Goal: Information Seeking & Learning: Learn about a topic

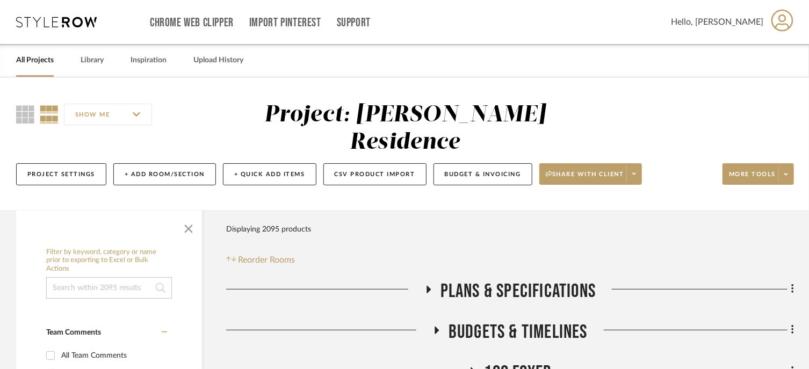
click at [21, 62] on link "All Projects" at bounding box center [35, 60] width 38 height 14
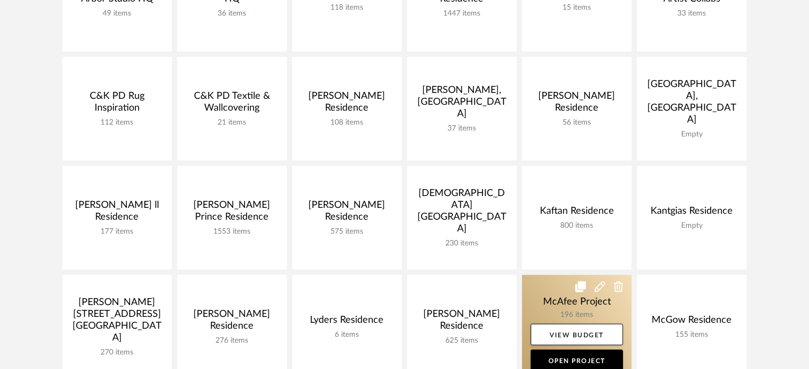
scroll to position [268, 0]
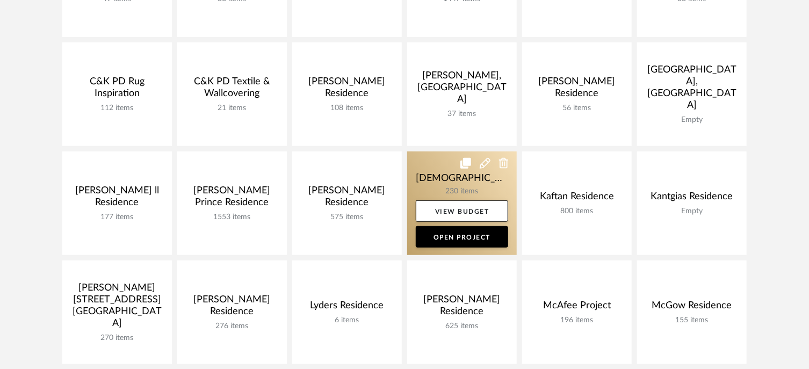
click at [425, 179] on link at bounding box center [462, 203] width 110 height 104
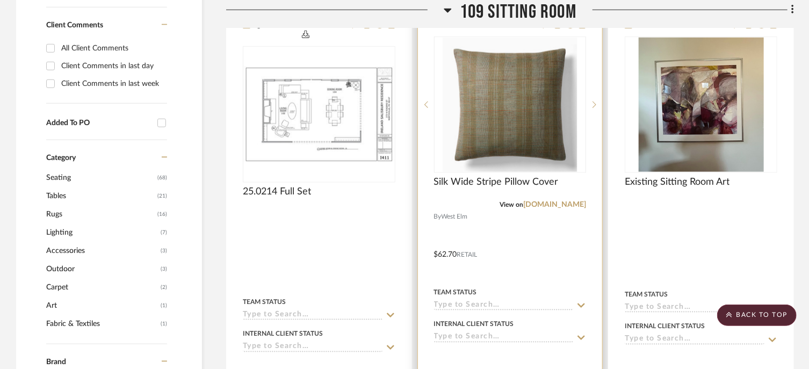
scroll to position [537, 0]
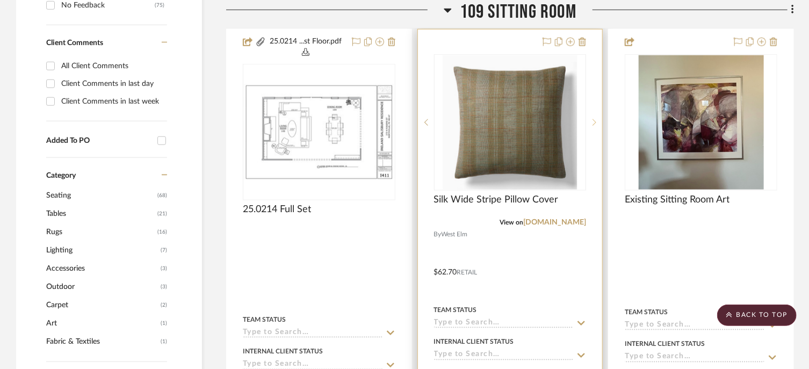
click at [595, 122] on icon at bounding box center [594, 123] width 4 height 8
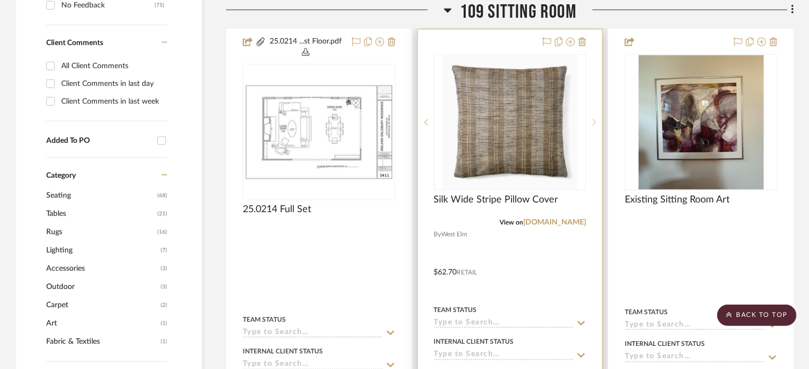
click at [595, 122] on icon at bounding box center [594, 123] width 4 height 8
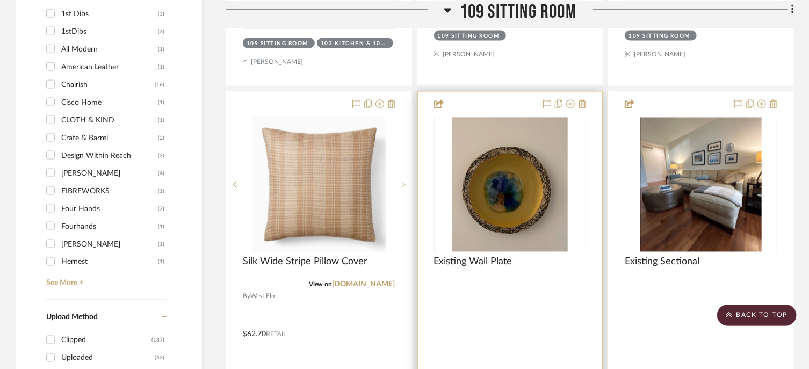
scroll to position [1014, 0]
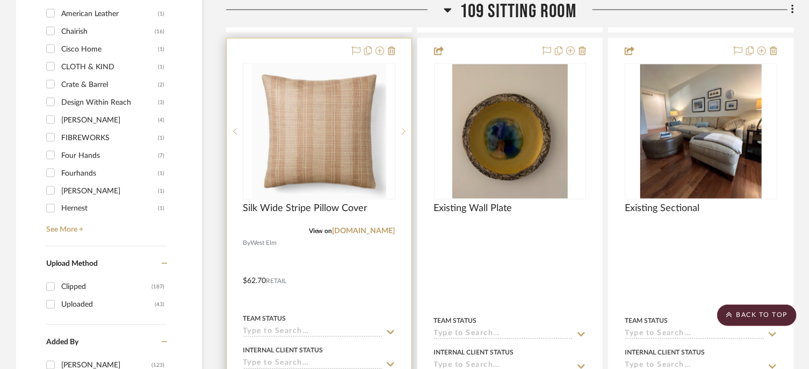
click at [401, 130] on sr-next-btn at bounding box center [403, 131] width 16 height 8
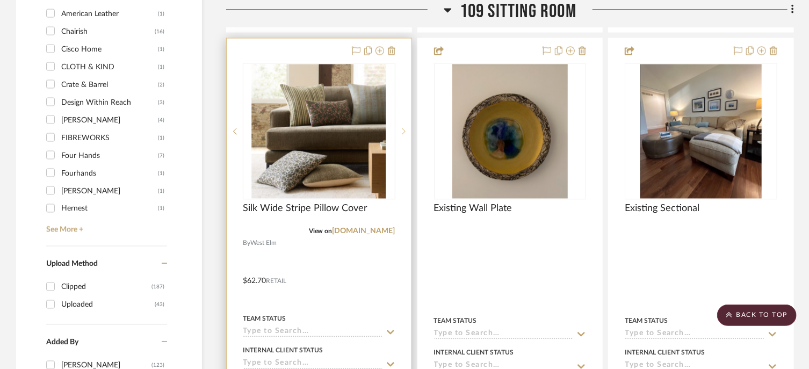
click at [401, 130] on sr-next-btn at bounding box center [403, 131] width 16 height 8
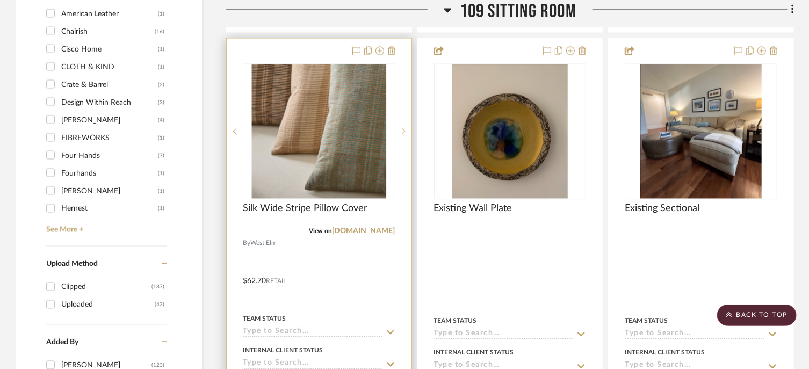
click at [401, 128] on sr-next-btn at bounding box center [403, 131] width 16 height 8
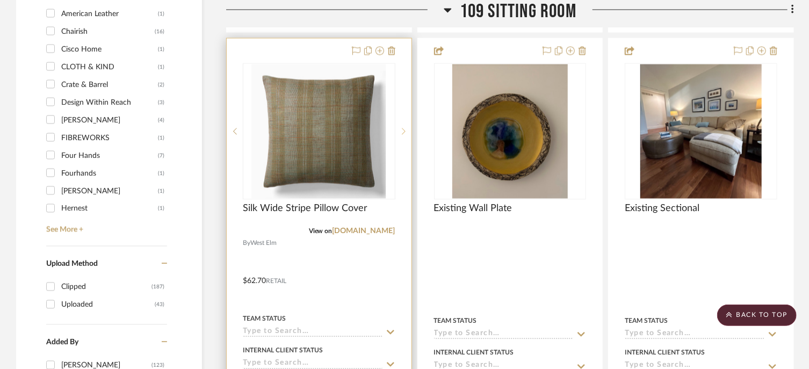
click at [396, 129] on sr-next-btn at bounding box center [403, 131] width 16 height 8
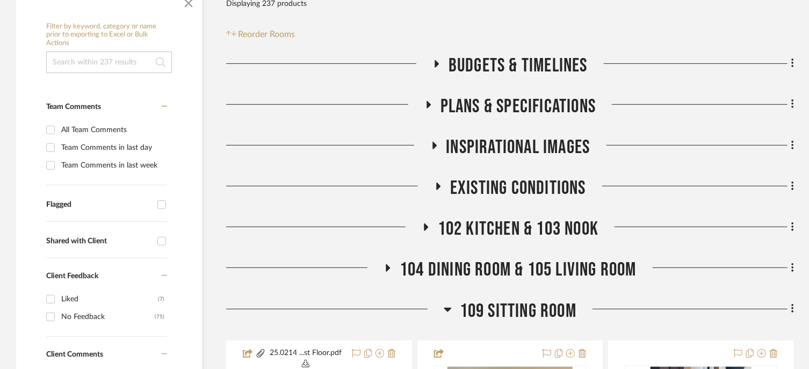
scroll to position [249, 0]
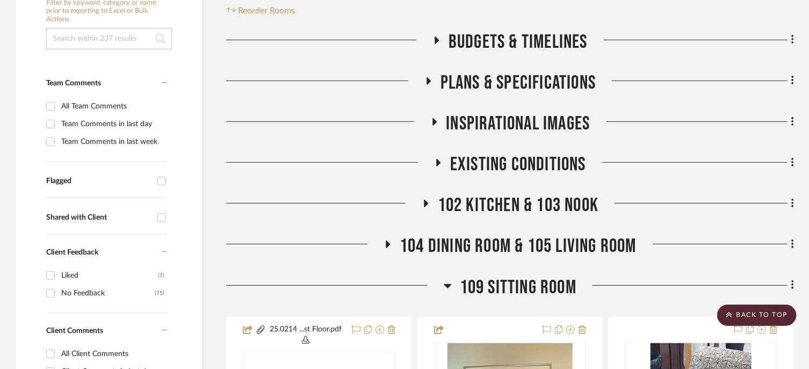
click at [461, 244] on span "104 Dining Room & 105 Living Room" at bounding box center [517, 246] width 237 height 23
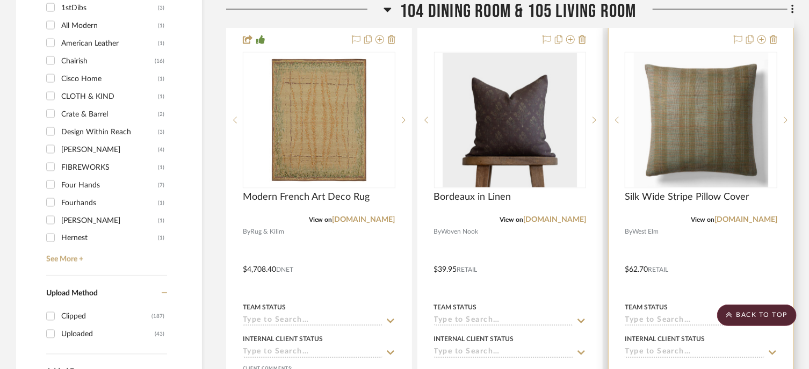
scroll to position [1001, 0]
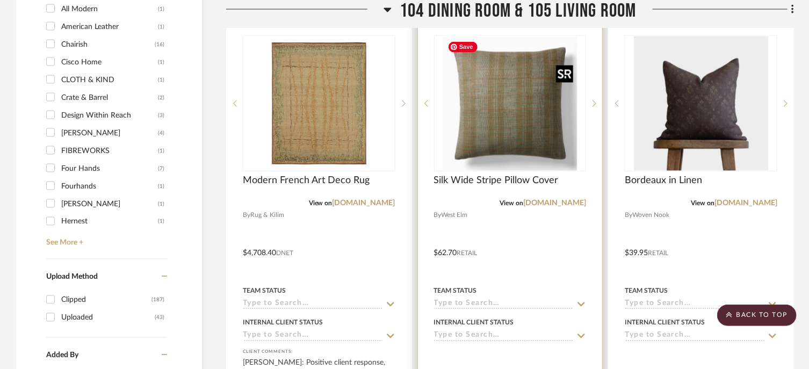
click at [555, 143] on img "0" at bounding box center [509, 104] width 134 height 134
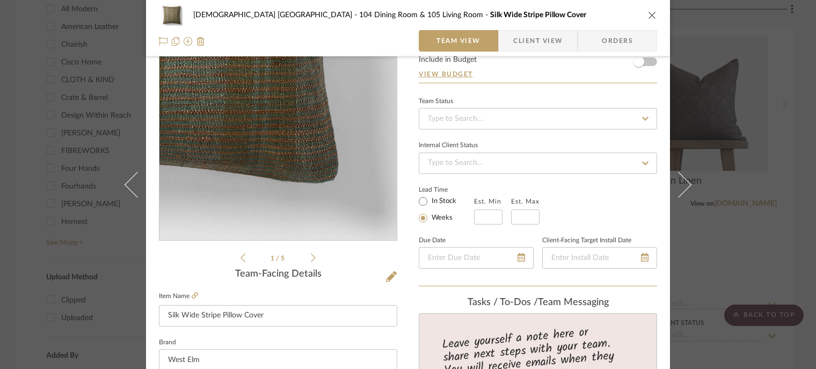
scroll to position [161, 0]
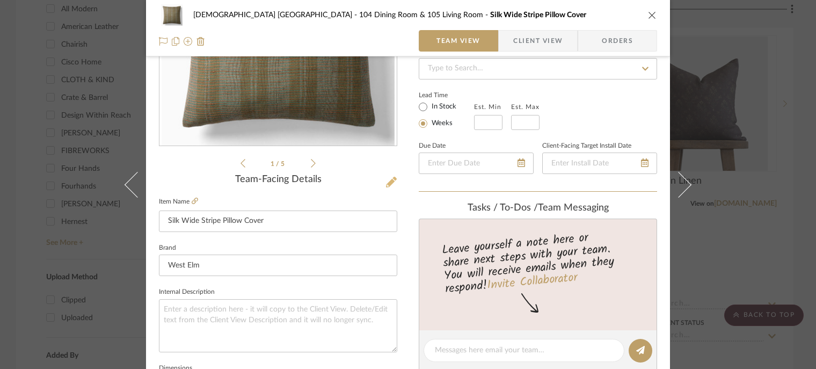
click at [389, 182] on icon at bounding box center [391, 182] width 11 height 11
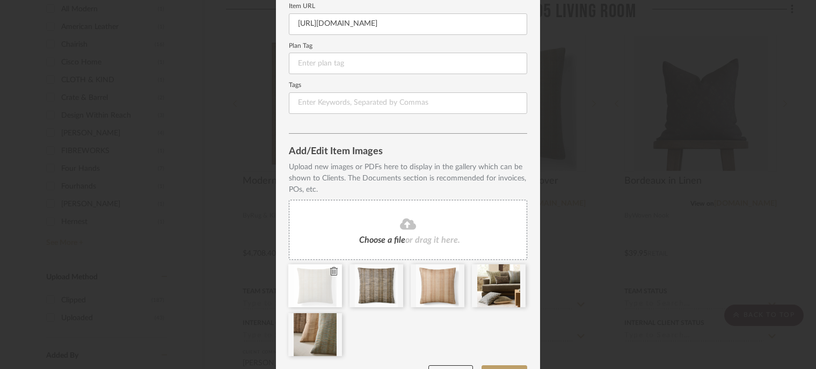
click at [330, 272] on icon at bounding box center [334, 271] width 8 height 9
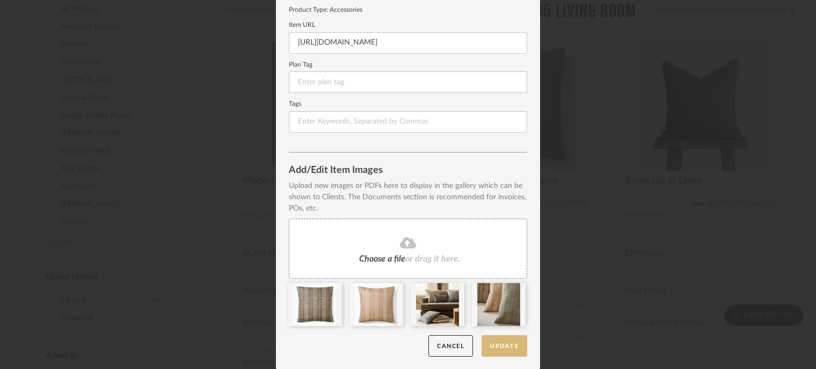
click at [506, 349] on button "Update" at bounding box center [505, 346] width 46 height 22
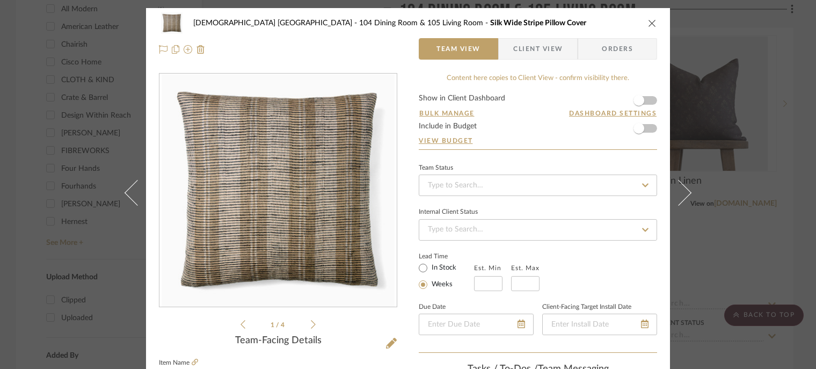
click at [646, 18] on div "[DEMOGRAPHIC_DATA] [GEOGRAPHIC_DATA] 104 Dining Room & 105 Living Room Silk Wid…" at bounding box center [408, 22] width 498 height 21
click at [648, 23] on icon "close" at bounding box center [652, 23] width 9 height 9
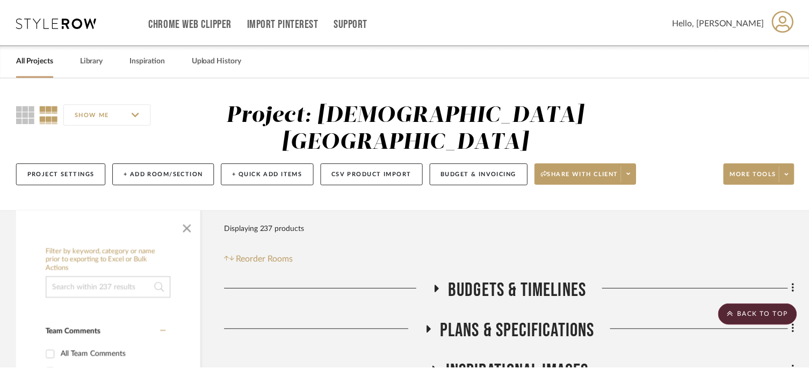
scroll to position [1001, 0]
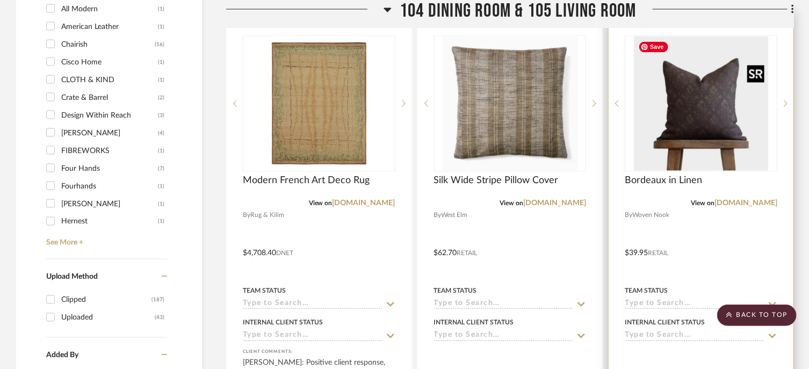
click at [695, 127] on img "0" at bounding box center [701, 104] width 134 height 134
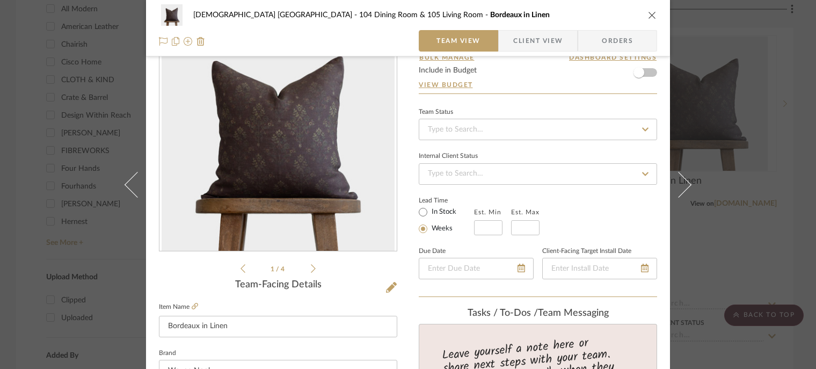
scroll to position [54, 0]
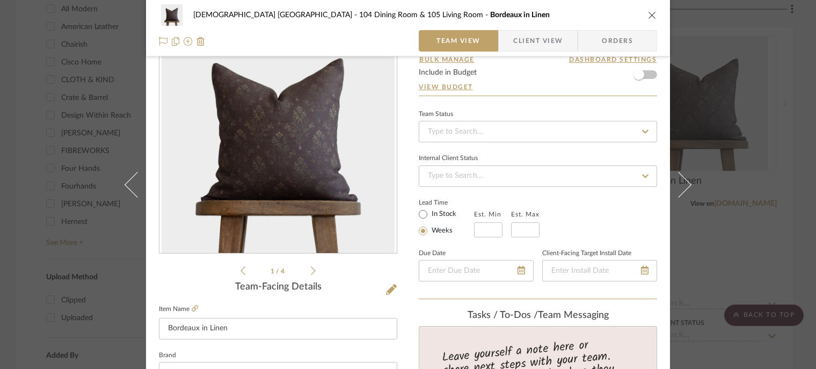
click at [648, 12] on icon "close" at bounding box center [652, 15] width 9 height 9
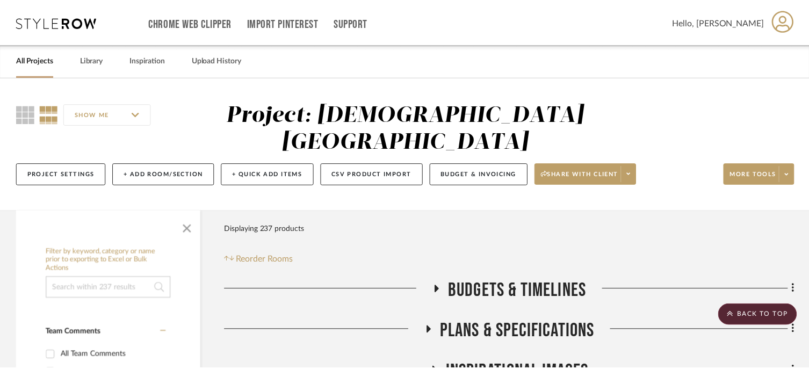
scroll to position [1001, 0]
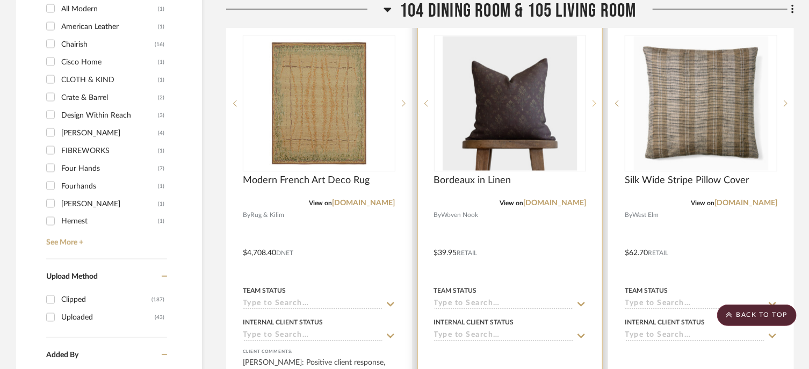
click at [599, 106] on sr-next-btn at bounding box center [594, 104] width 16 height 8
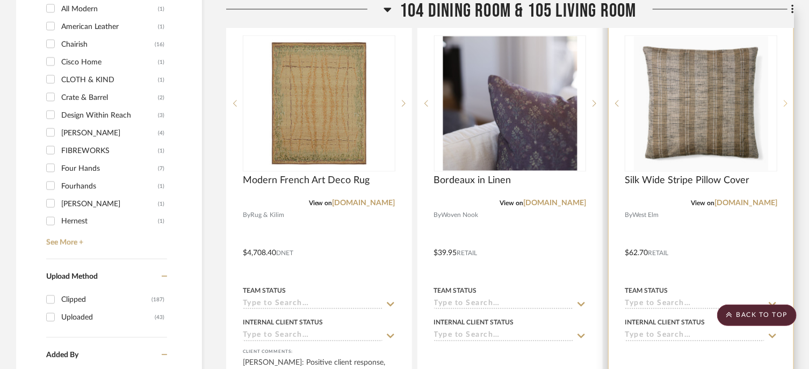
click at [783, 100] on icon at bounding box center [785, 104] width 4 height 8
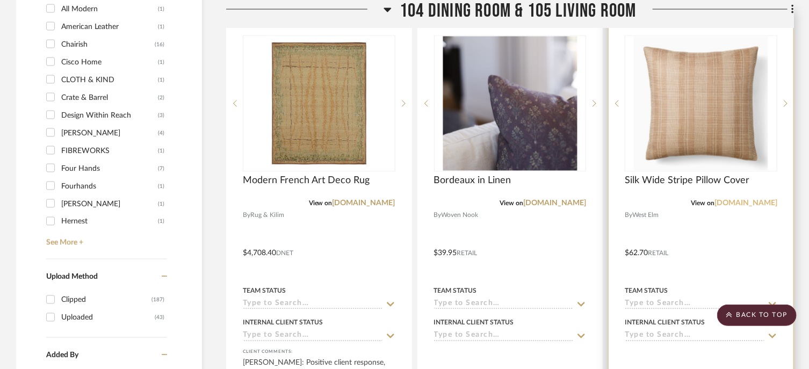
click at [744, 200] on link "[DOMAIN_NAME]" at bounding box center [745, 204] width 63 height 8
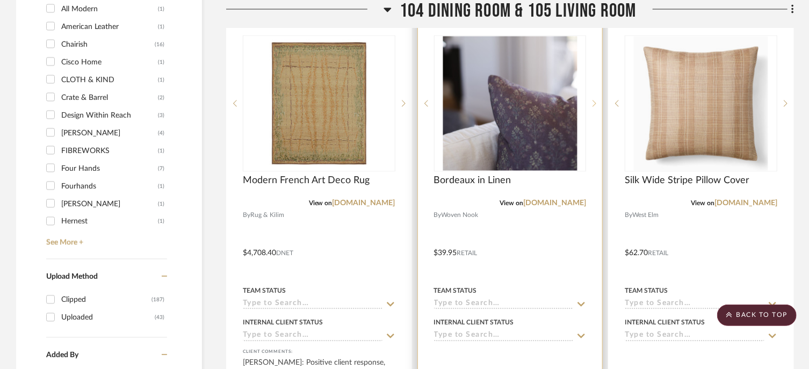
click at [592, 102] on sr-next-btn at bounding box center [594, 104] width 16 height 8
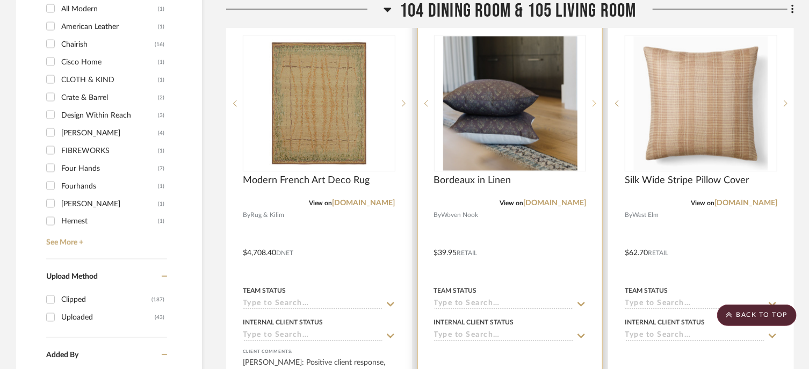
click at [592, 102] on sr-next-btn at bounding box center [594, 104] width 16 height 8
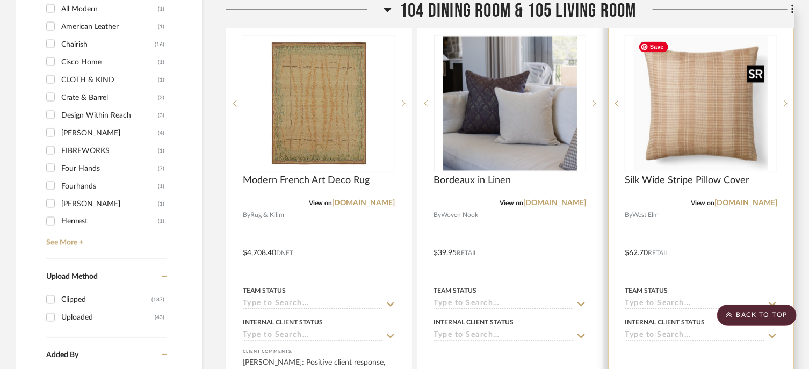
click at [709, 120] on img "1" at bounding box center [701, 104] width 134 height 134
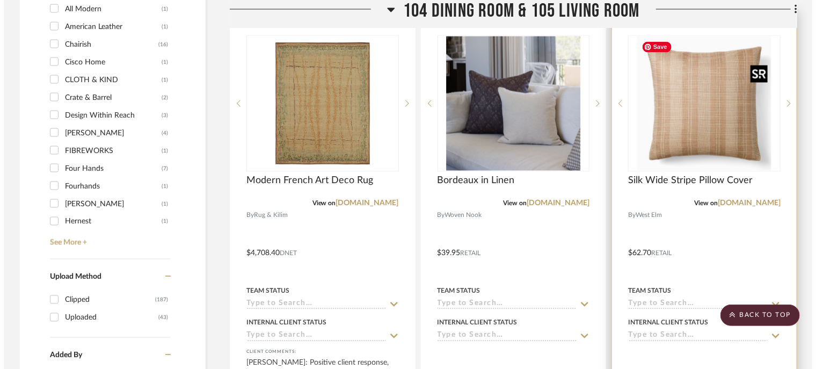
scroll to position [0, 0]
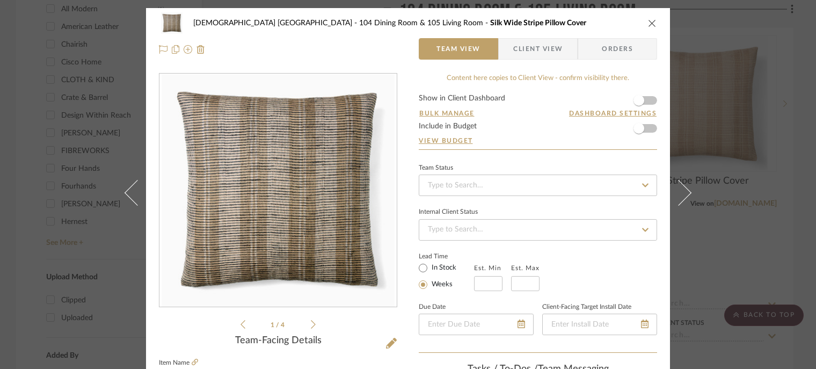
click at [388, 341] on icon at bounding box center [391, 343] width 11 height 11
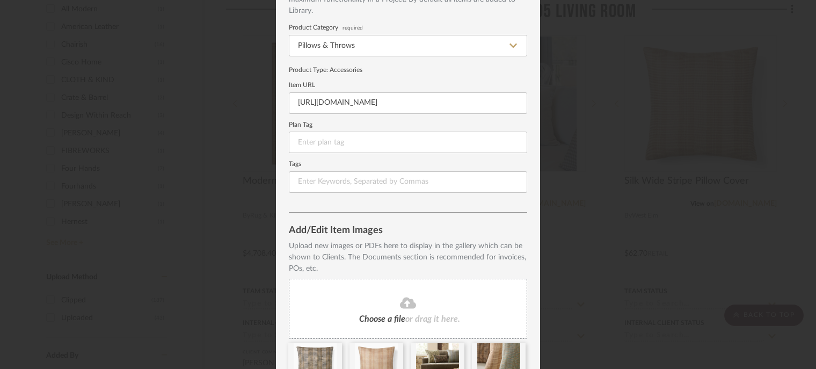
scroll to position [142, 0]
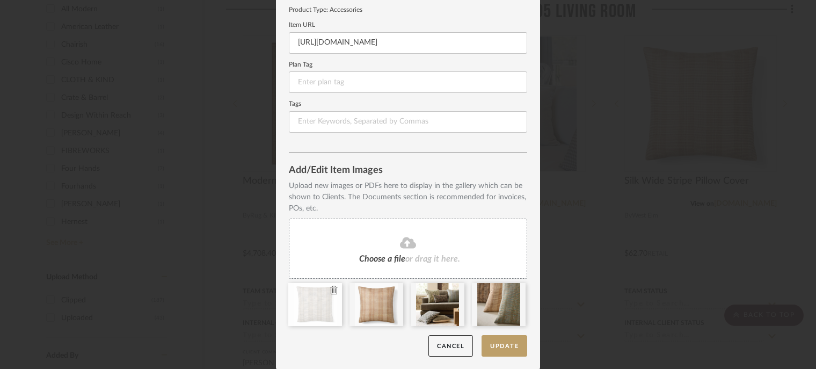
click at [331, 290] on icon at bounding box center [334, 290] width 8 height 9
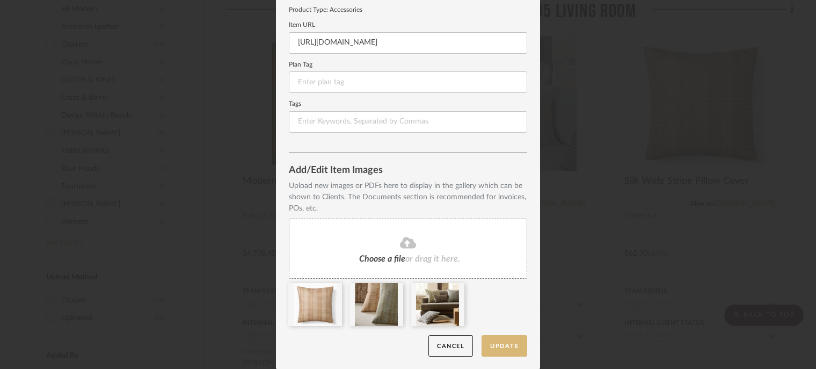
click at [507, 345] on button "Update" at bounding box center [505, 346] width 46 height 22
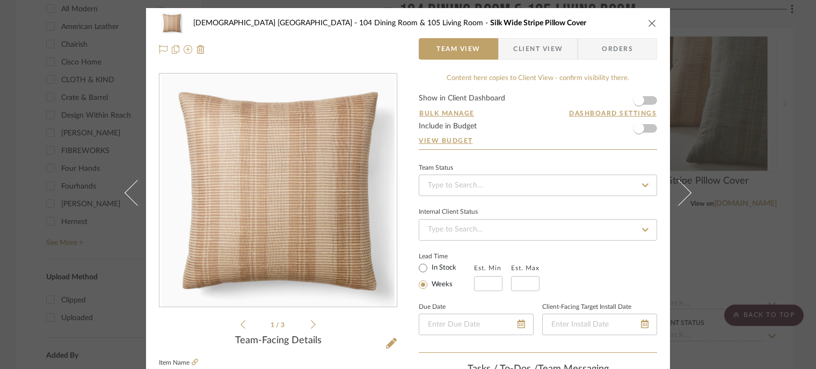
click at [653, 21] on div "[DEMOGRAPHIC_DATA] [GEOGRAPHIC_DATA] 104 Dining Room & 105 Living Room Silk Wid…" at bounding box center [408, 36] width 524 height 56
click at [648, 23] on icon "close" at bounding box center [652, 23] width 9 height 9
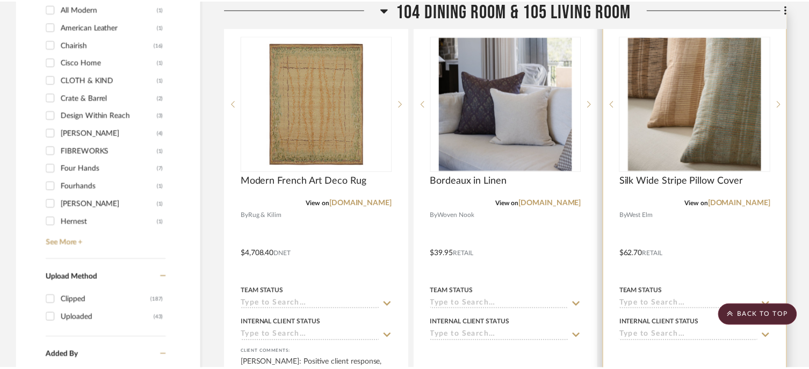
scroll to position [1001, 0]
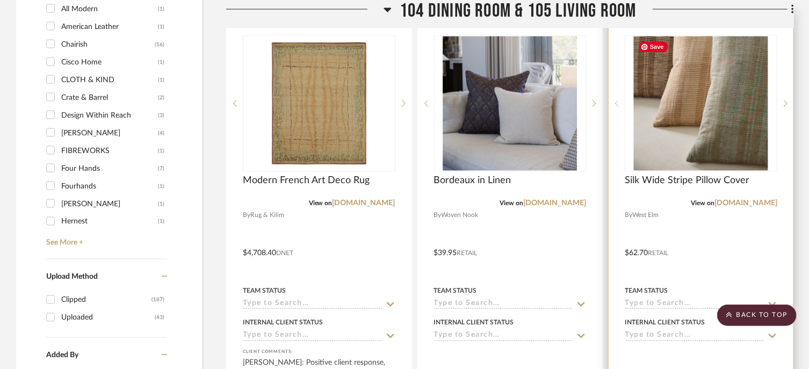
click at [619, 105] on sr-prev-btn at bounding box center [616, 104] width 16 height 8
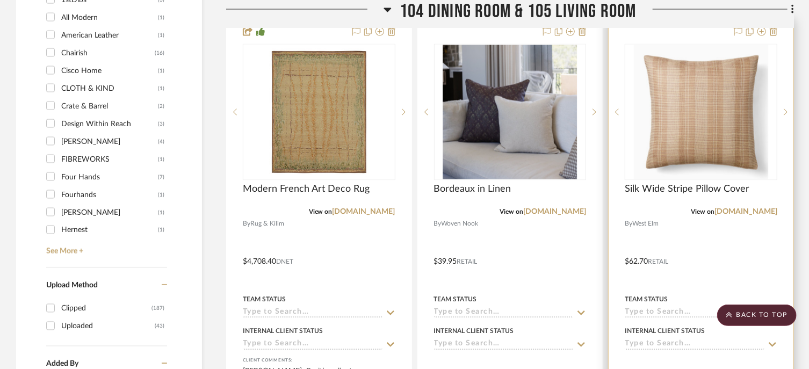
scroll to position [947, 0]
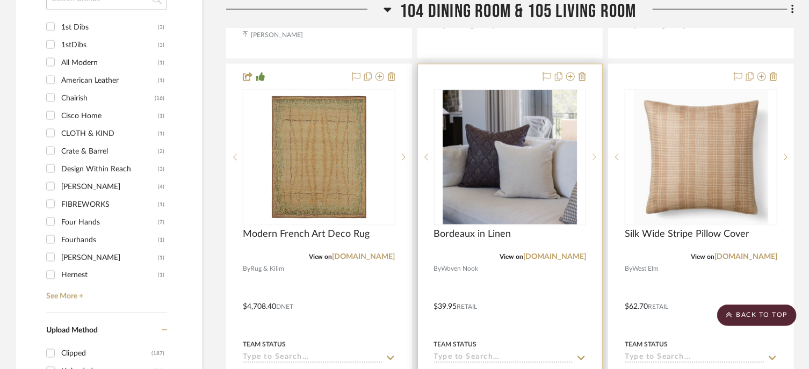
click at [593, 157] on icon at bounding box center [594, 158] width 4 height 8
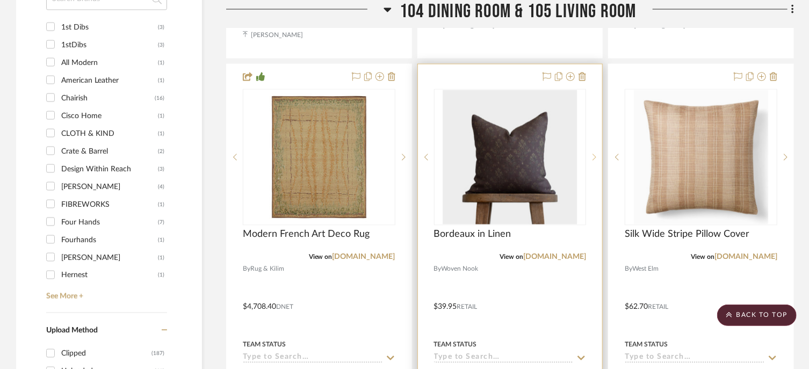
click at [593, 157] on icon at bounding box center [594, 158] width 4 height 8
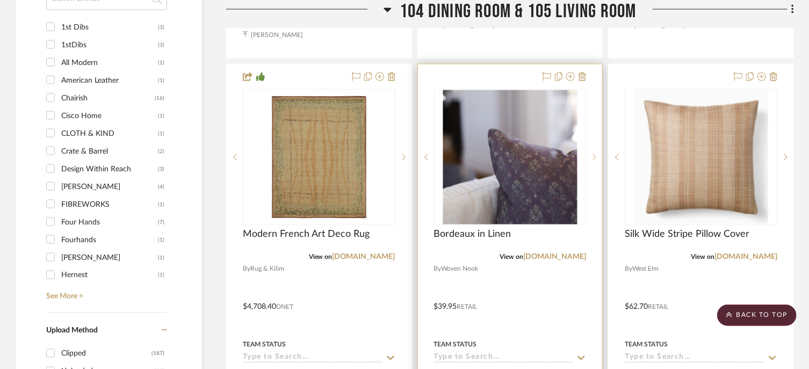
click at [593, 157] on icon at bounding box center [594, 158] width 4 height 8
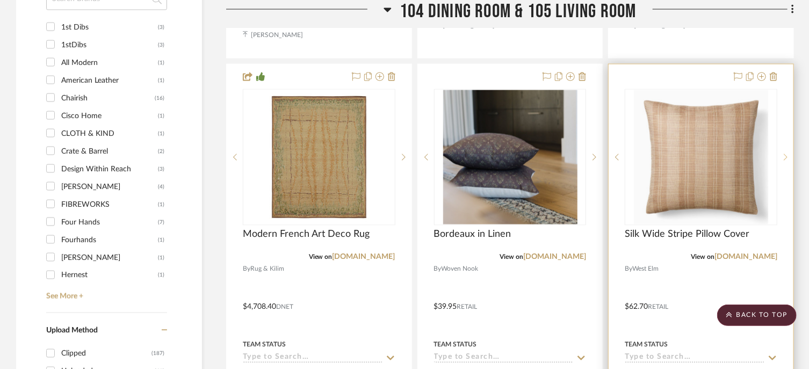
click at [787, 159] on icon at bounding box center [785, 158] width 4 height 8
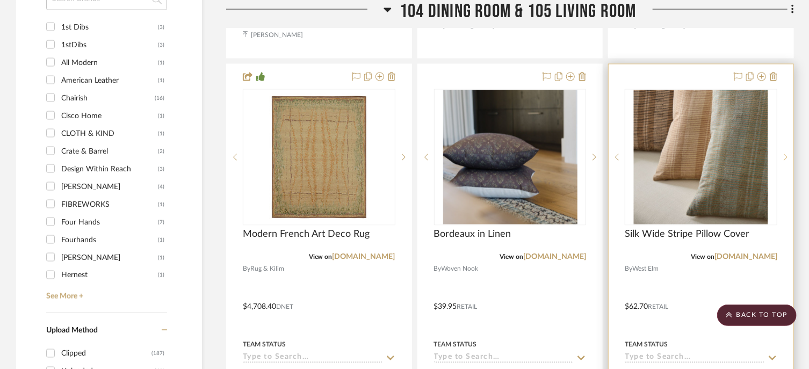
click at [787, 161] on icon at bounding box center [785, 158] width 4 height 8
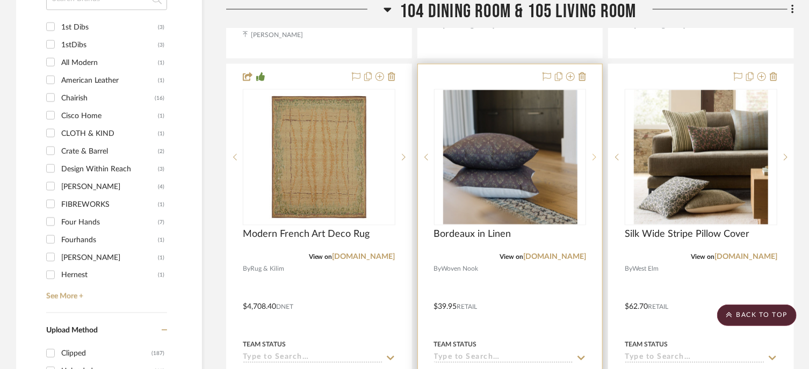
click at [595, 160] on icon at bounding box center [594, 158] width 4 height 8
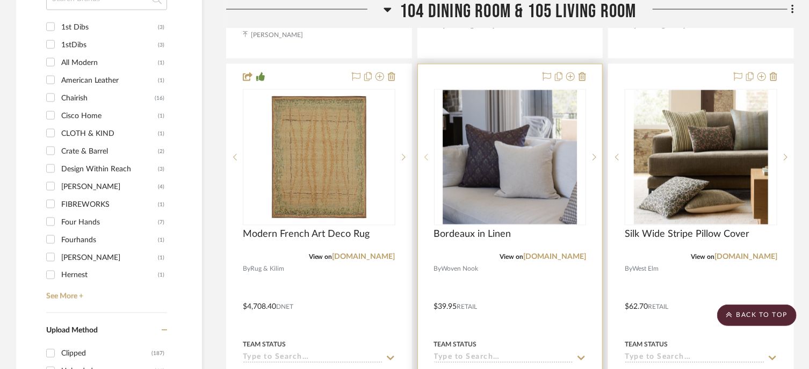
click at [427, 155] on icon at bounding box center [426, 158] width 4 height 8
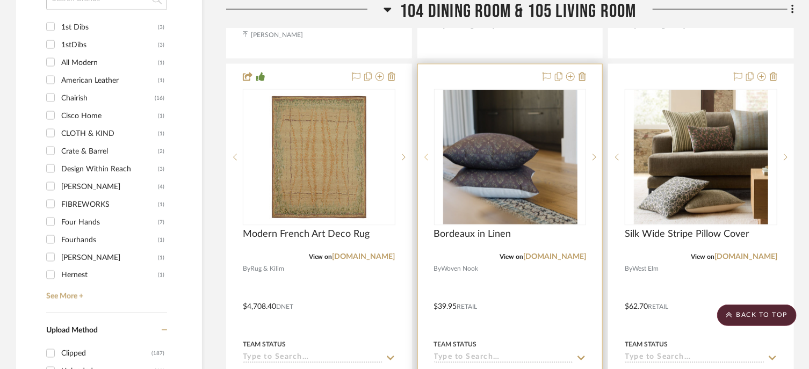
click at [427, 161] on sr-prev-btn at bounding box center [426, 158] width 16 height 8
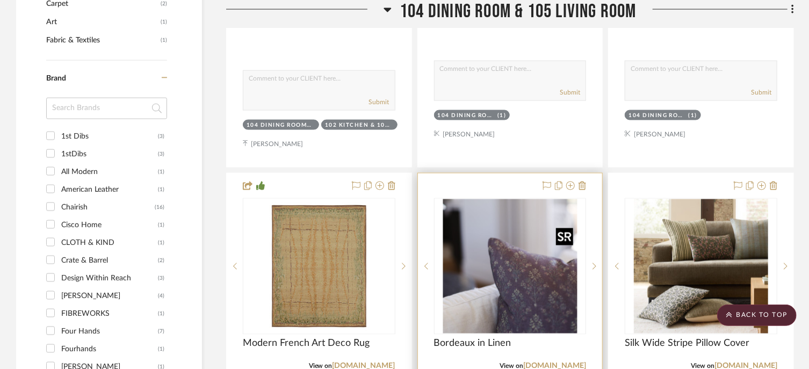
scroll to position [840, 0]
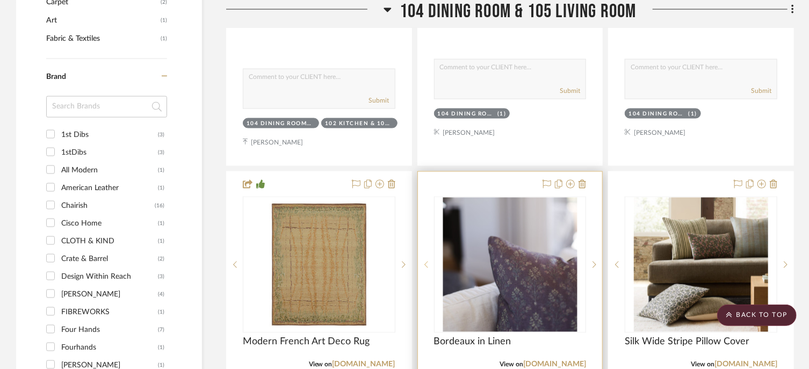
click at [425, 264] on icon at bounding box center [426, 265] width 4 height 8
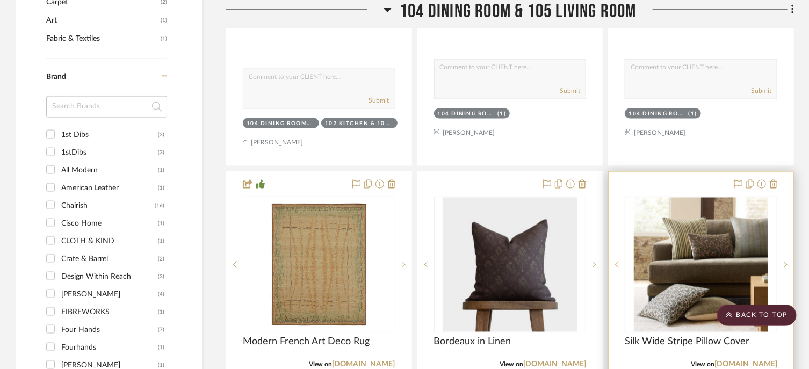
click at [617, 264] on icon at bounding box center [617, 265] width 4 height 8
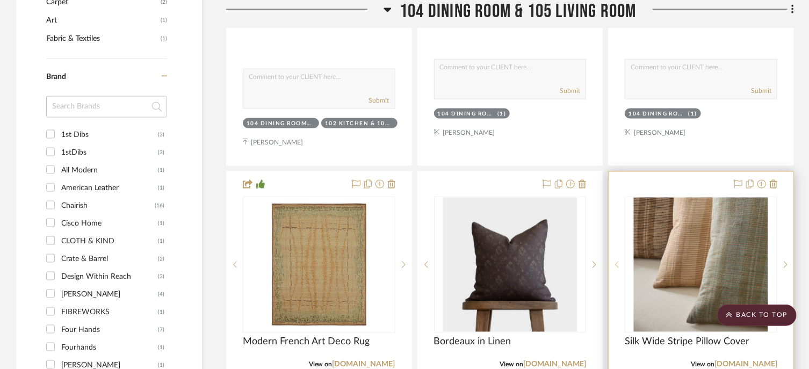
click at [617, 264] on icon at bounding box center [617, 265] width 4 height 8
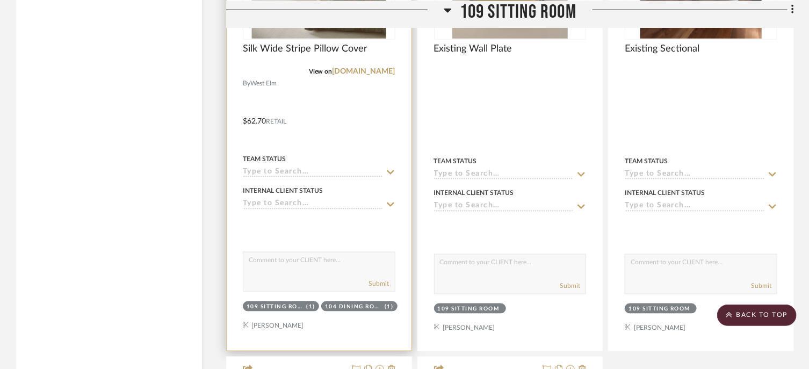
scroll to position [2504, 0]
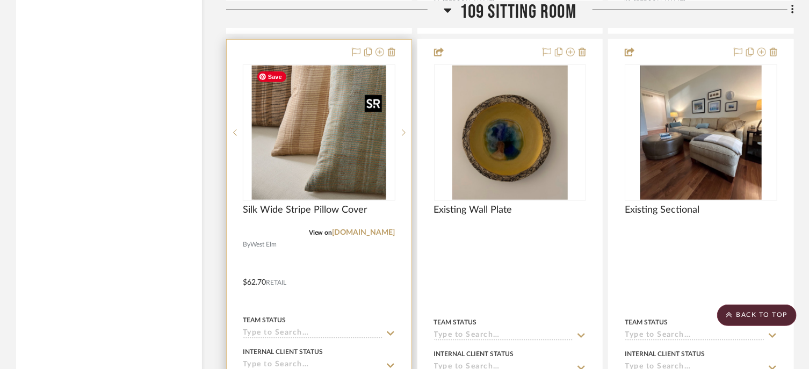
click at [331, 133] on img "1" at bounding box center [319, 133] width 134 height 134
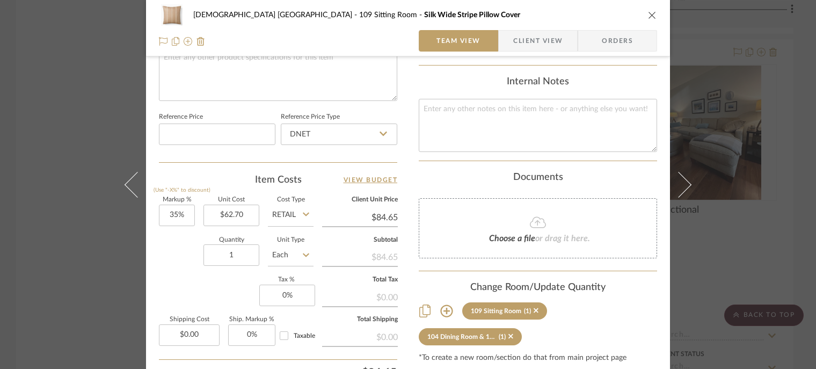
scroll to position [629, 0]
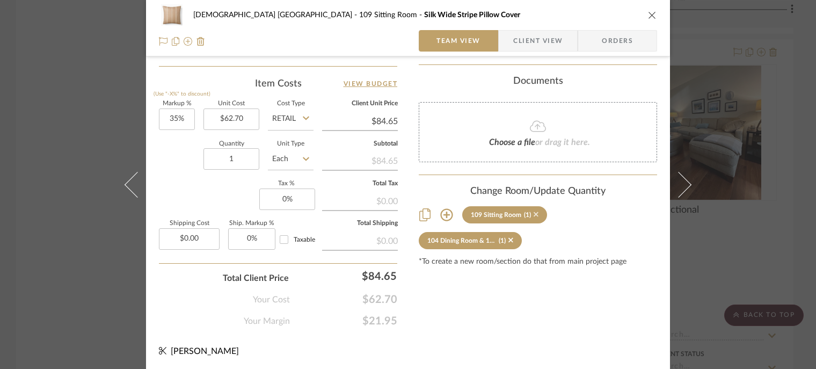
click at [534, 212] on icon at bounding box center [536, 214] width 5 height 5
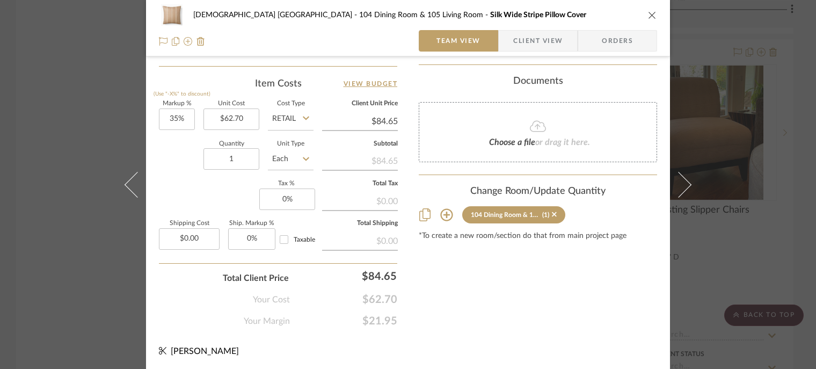
click at [653, 12] on icon "close" at bounding box center [652, 15] width 9 height 9
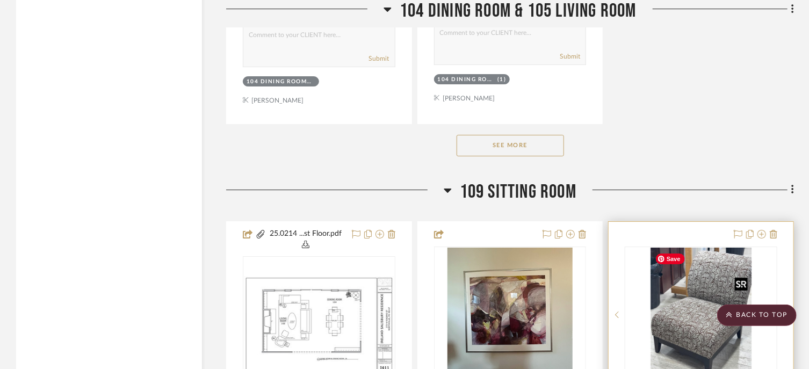
scroll to position [1752, 0]
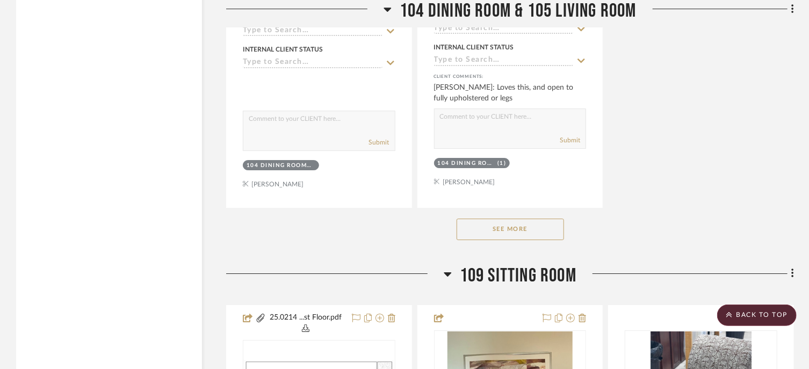
click at [523, 268] on span "109 Sitting Room" at bounding box center [518, 275] width 117 height 23
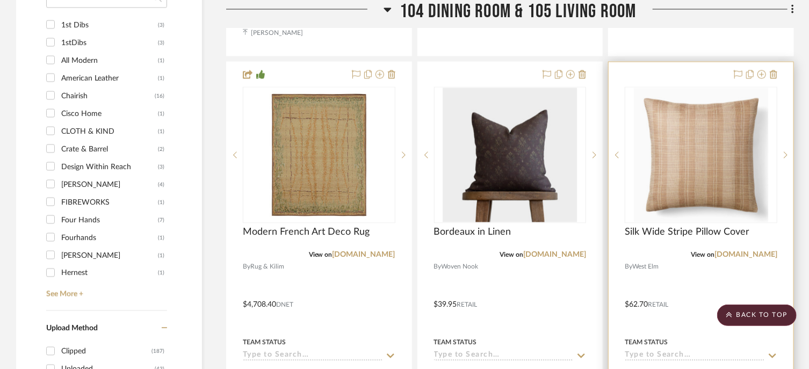
scroll to position [947, 0]
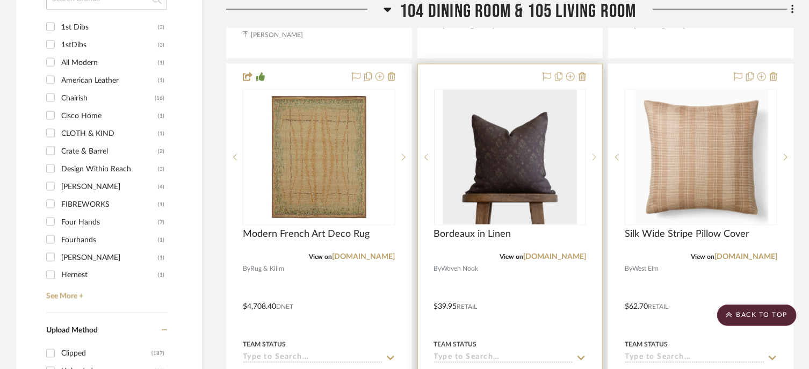
click at [594, 158] on icon at bounding box center [595, 157] width 4 height 6
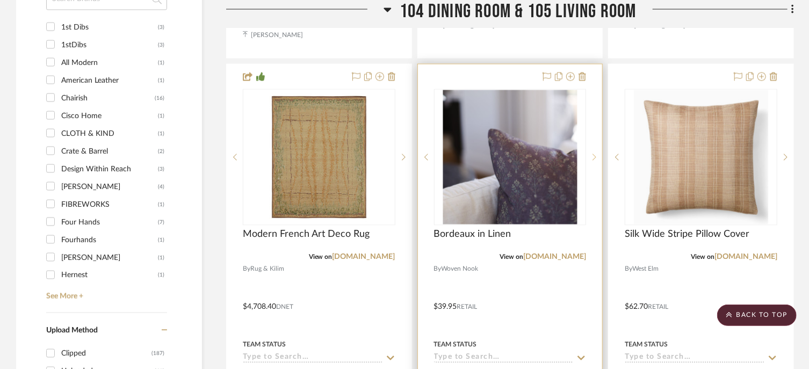
click at [594, 158] on icon at bounding box center [595, 157] width 4 height 6
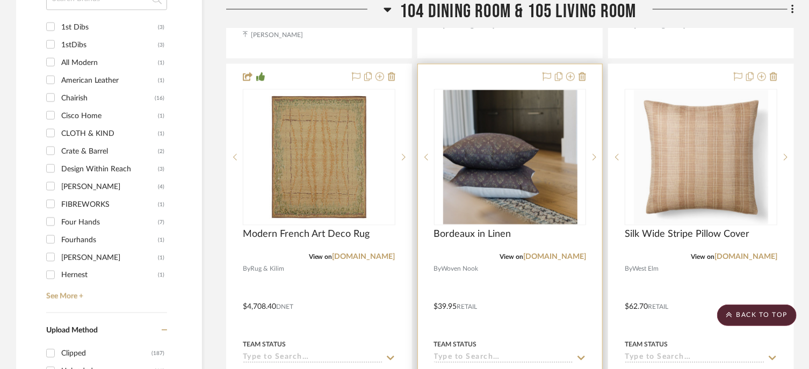
click at [553, 251] on div "Bordeaux in Linen" at bounding box center [510, 241] width 152 height 24
click at [552, 254] on link "[DOMAIN_NAME]" at bounding box center [554, 257] width 63 height 8
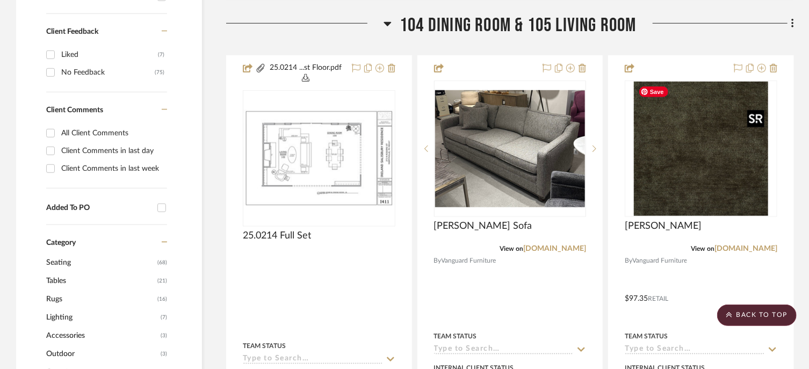
scroll to position [679, 0]
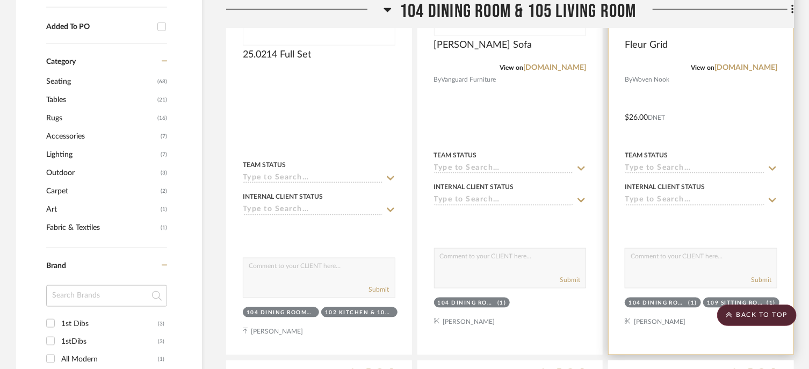
scroll to position [571, 0]
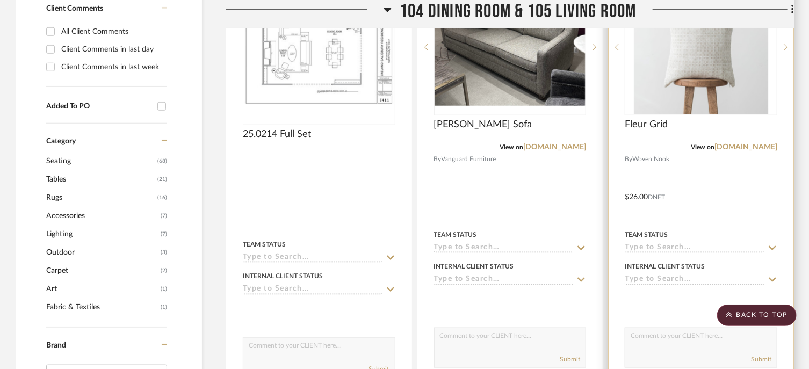
click at [675, 72] on img "0" at bounding box center [701, 47] width 134 height 134
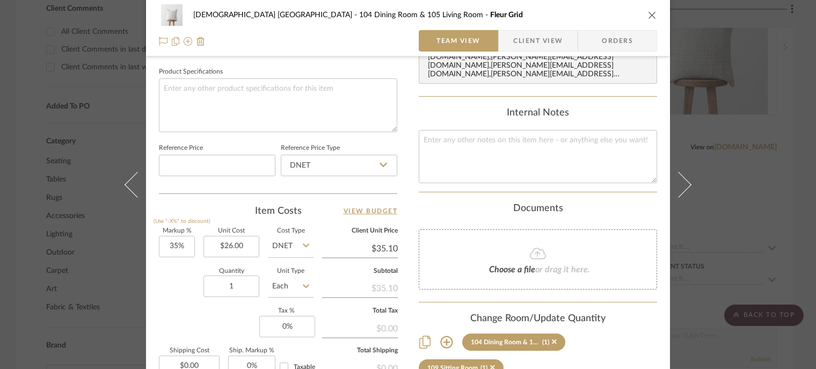
scroll to position [591, 0]
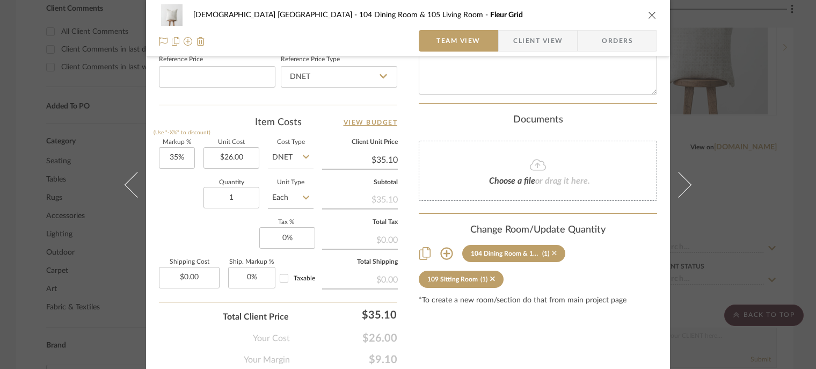
click at [552, 249] on icon at bounding box center [554, 253] width 5 height 8
click at [648, 16] on icon "close" at bounding box center [652, 15] width 9 height 9
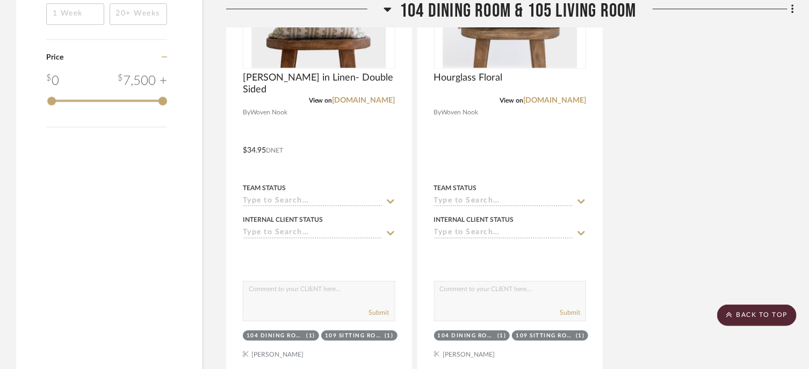
scroll to position [1630, 0]
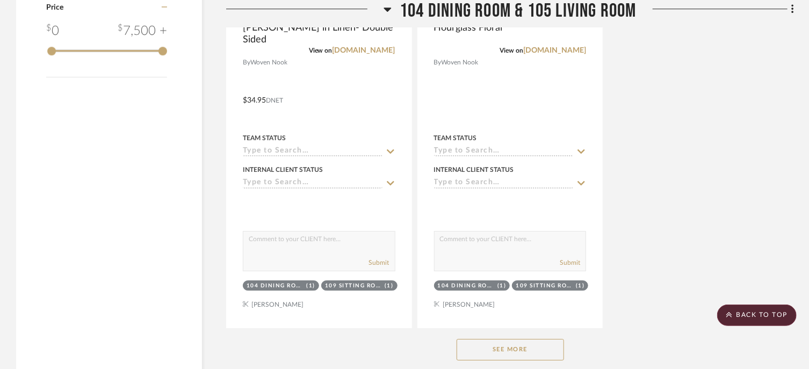
click at [541, 347] on button "See More" at bounding box center [509, 349] width 107 height 21
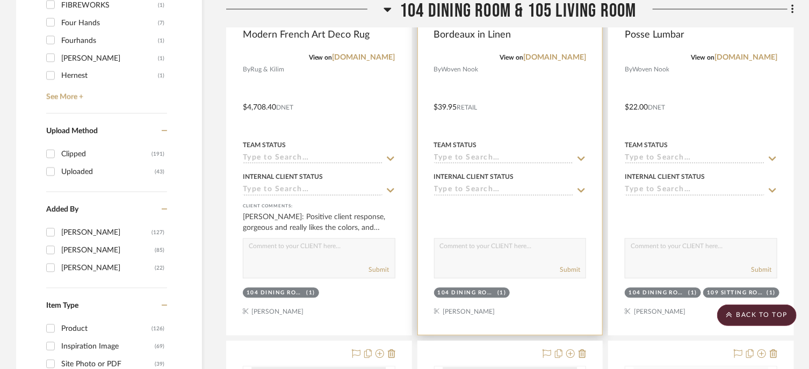
scroll to position [986, 0]
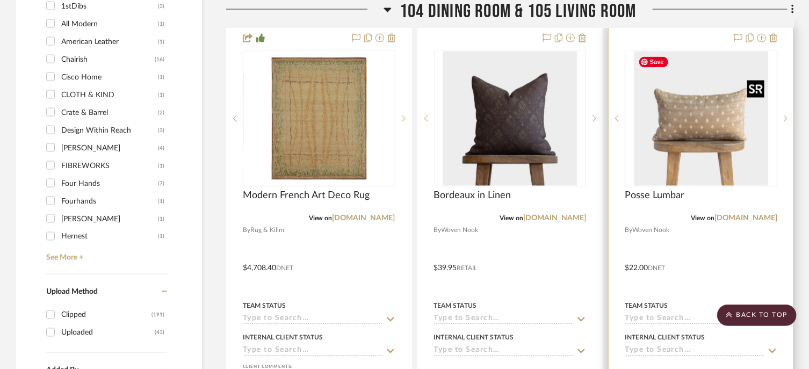
click at [694, 91] on img "0" at bounding box center [701, 119] width 134 height 134
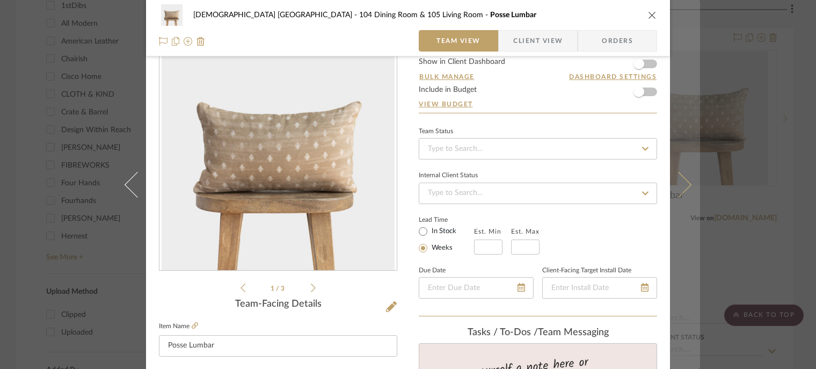
scroll to position [54, 0]
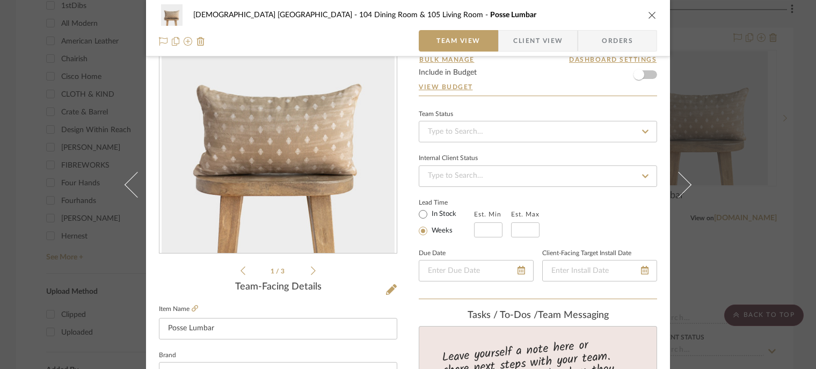
click at [649, 15] on icon "close" at bounding box center [652, 15] width 9 height 9
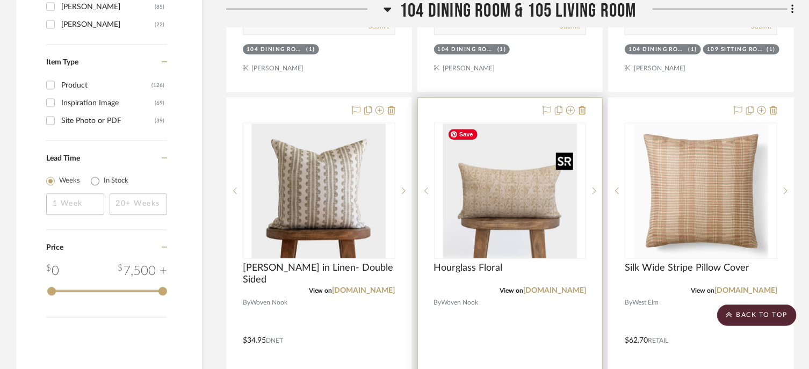
scroll to position [1415, 0]
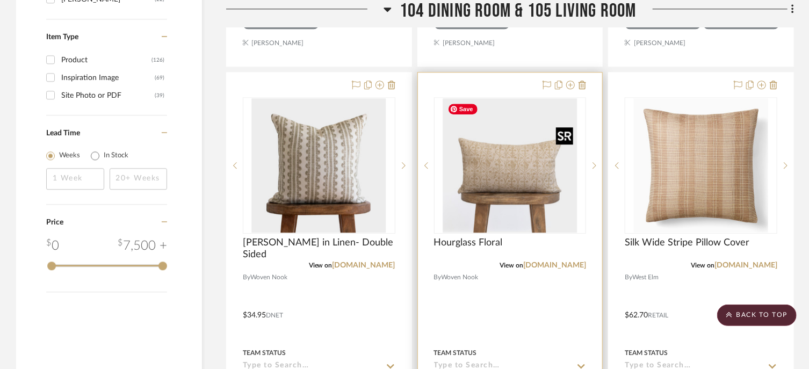
click at [511, 178] on img "0" at bounding box center [509, 165] width 134 height 134
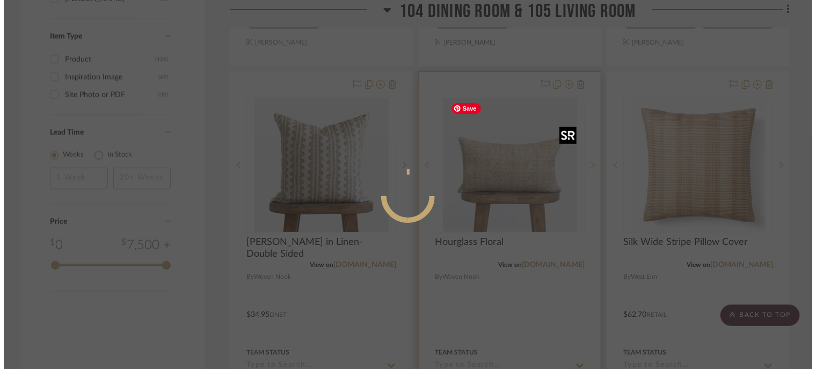
scroll to position [0, 0]
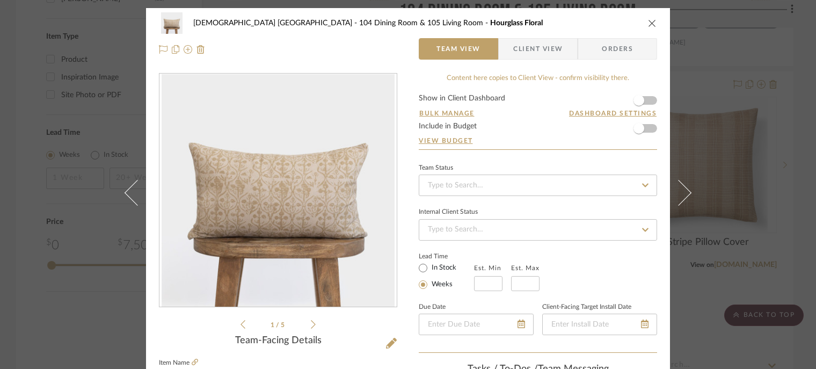
click at [651, 19] on icon "close" at bounding box center [652, 23] width 9 height 9
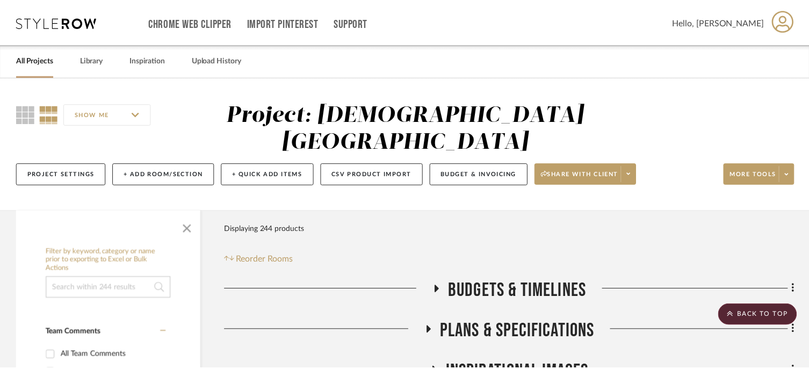
scroll to position [1415, 0]
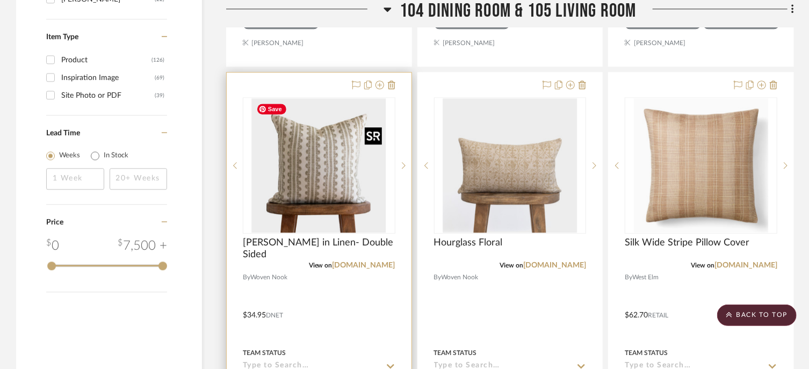
click at [298, 165] on img "0" at bounding box center [319, 165] width 134 height 134
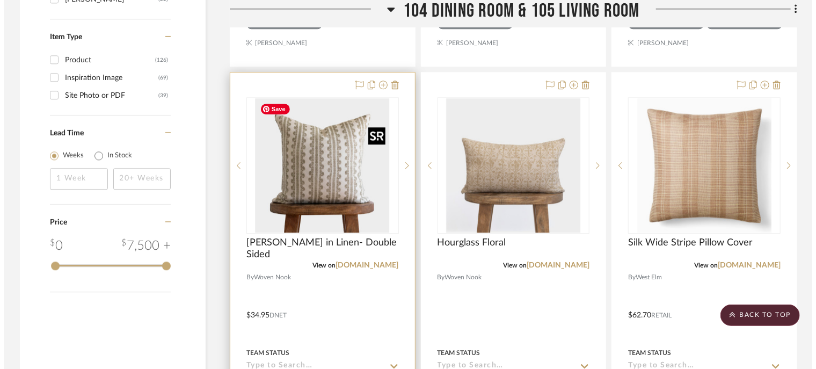
scroll to position [0, 0]
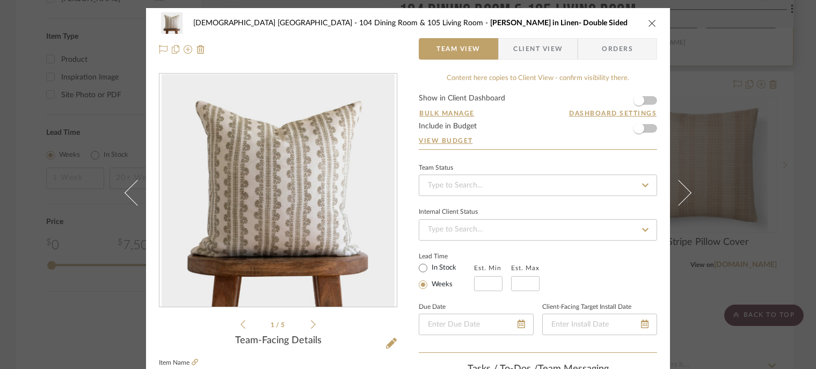
drag, startPoint x: 646, startPoint y: 20, endPoint x: 649, endPoint y: 38, distance: 17.8
click at [648, 20] on icon "close" at bounding box center [652, 23] width 9 height 9
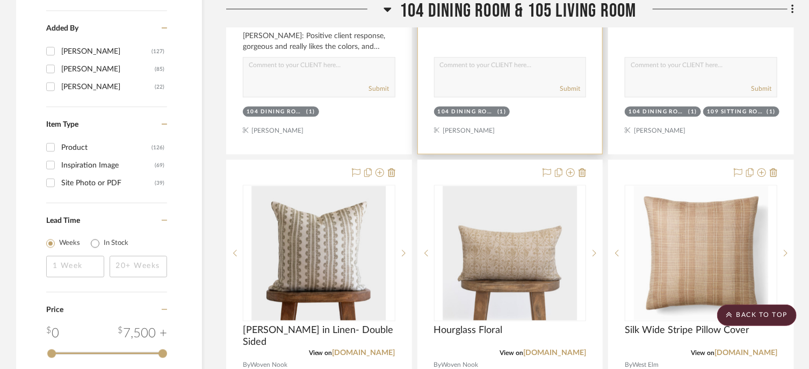
scroll to position [1415, 0]
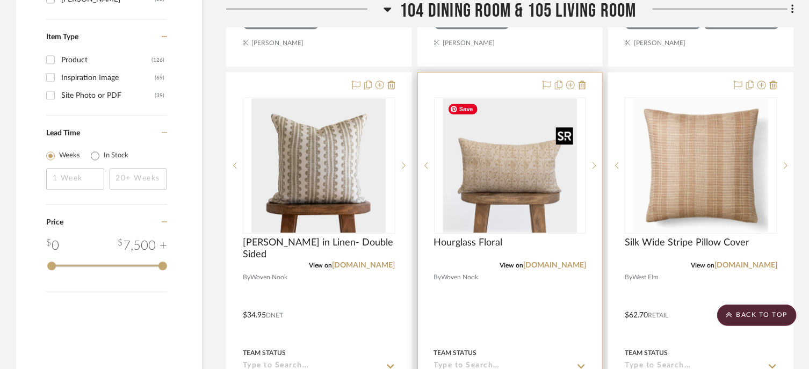
click at [510, 162] on img "0" at bounding box center [509, 165] width 134 height 134
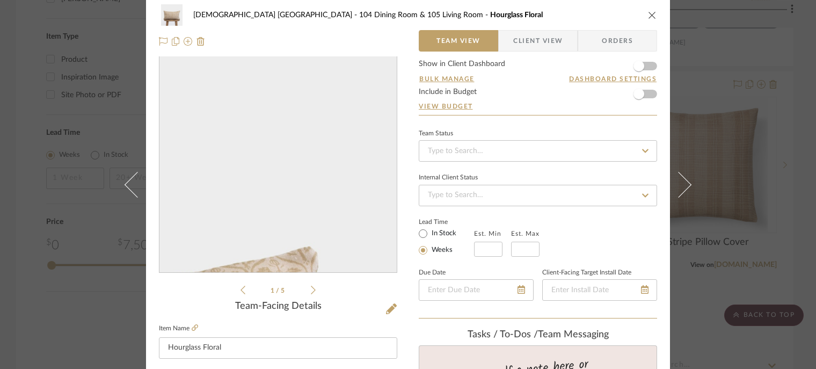
scroll to position [0, 0]
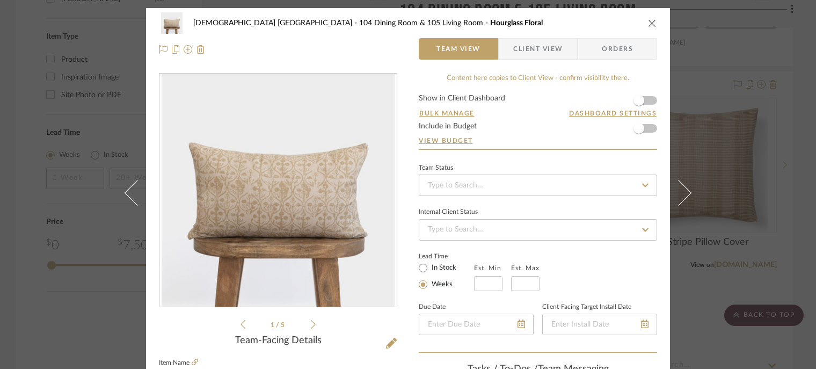
click at [651, 27] on button "close" at bounding box center [652, 23] width 10 height 10
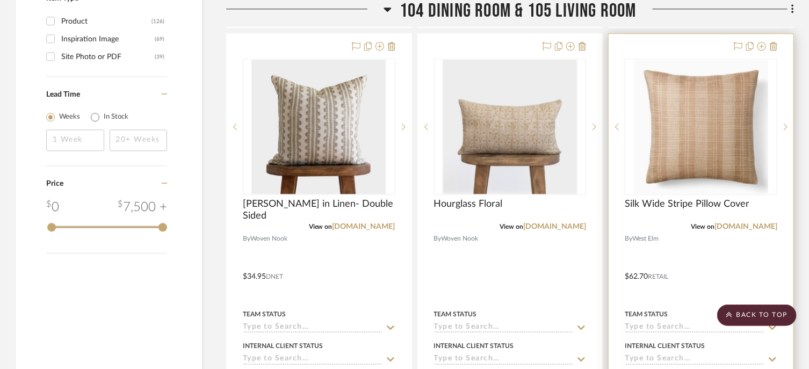
scroll to position [1469, 0]
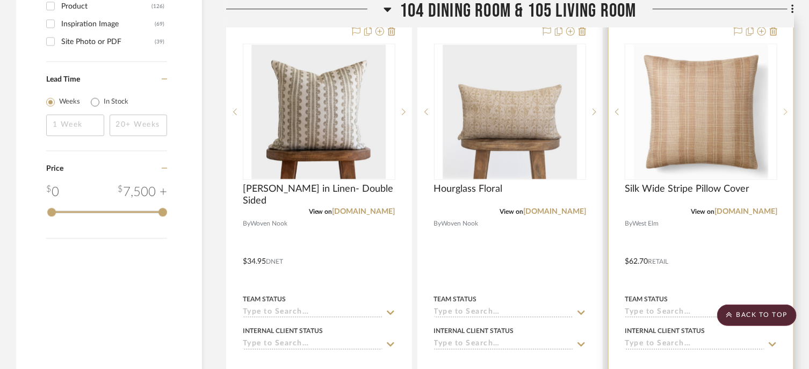
click at [782, 109] on sr-next-btn at bounding box center [785, 112] width 16 height 8
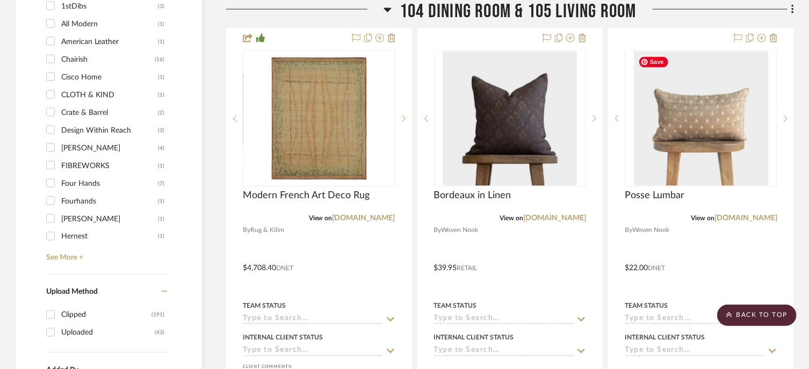
scroll to position [1362, 0]
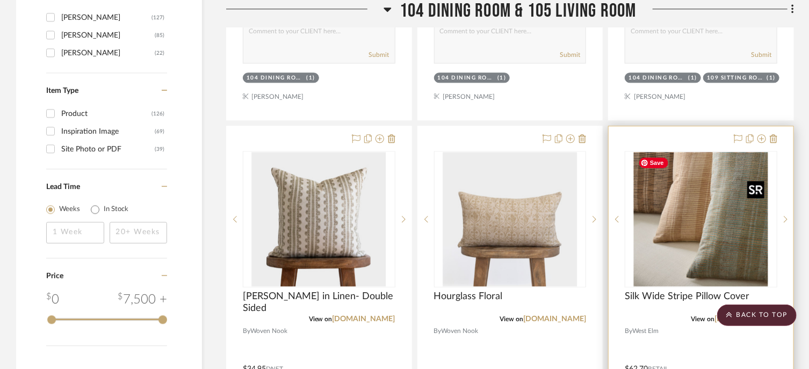
click at [712, 182] on img "1" at bounding box center [701, 219] width 134 height 134
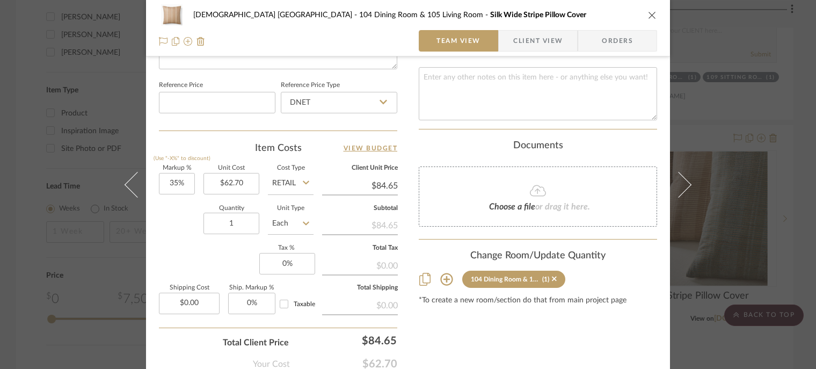
scroll to position [591, 0]
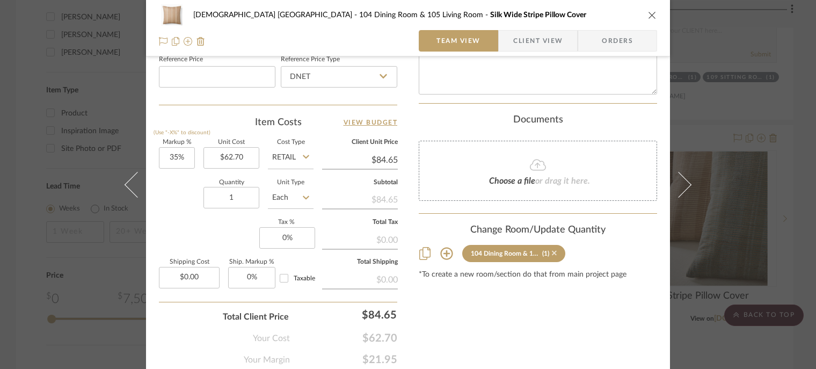
click at [552, 251] on icon at bounding box center [554, 253] width 5 height 5
click at [653, 21] on div "[DEMOGRAPHIC_DATA] [GEOGRAPHIC_DATA] 104 Dining Room & 105 Living Room Silk Wid…" at bounding box center [408, 14] width 498 height 21
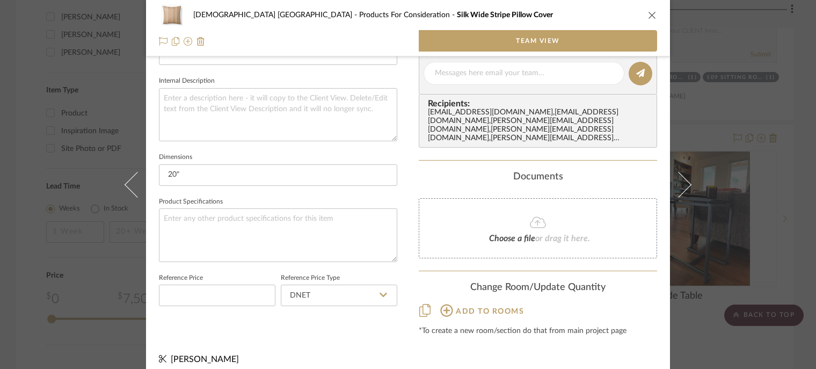
click at [648, 16] on icon "close" at bounding box center [652, 15] width 9 height 9
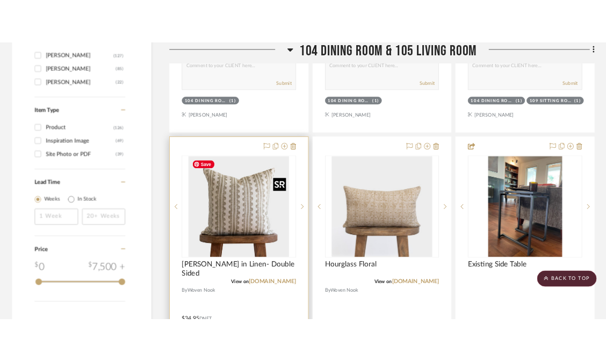
scroll to position [1415, 0]
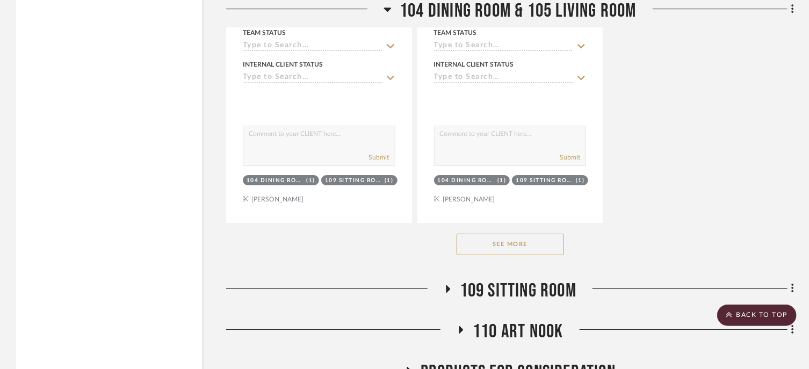
scroll to position [1845, 0]
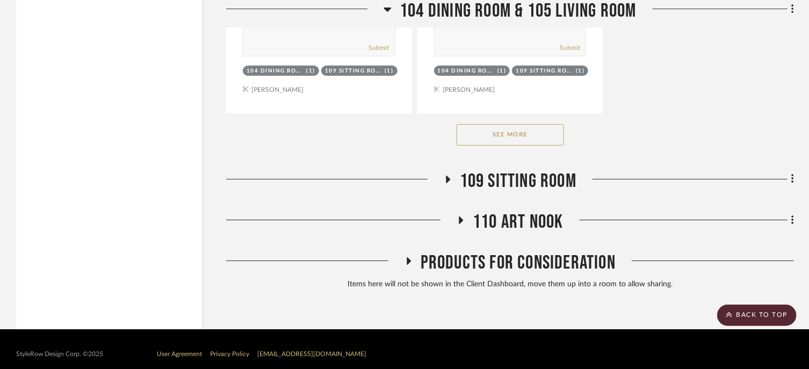
click at [567, 142] on div "See More" at bounding box center [509, 134] width 567 height 43
click at [557, 143] on button "See More" at bounding box center [509, 134] width 107 height 21
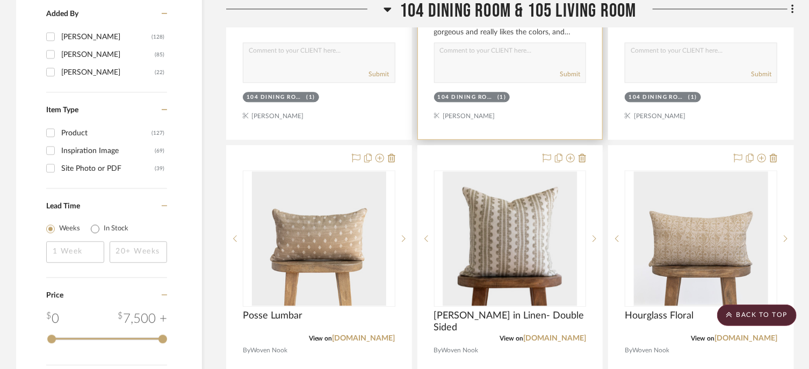
scroll to position [1469, 0]
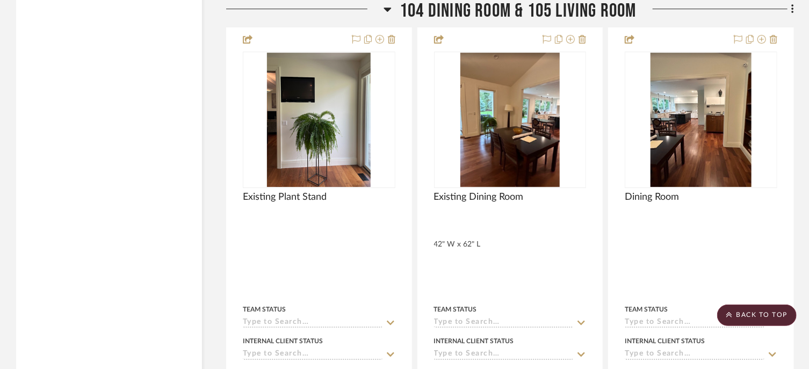
click at [492, 17] on span "104 Dining Room & 105 Living Room" at bounding box center [517, 11] width 237 height 23
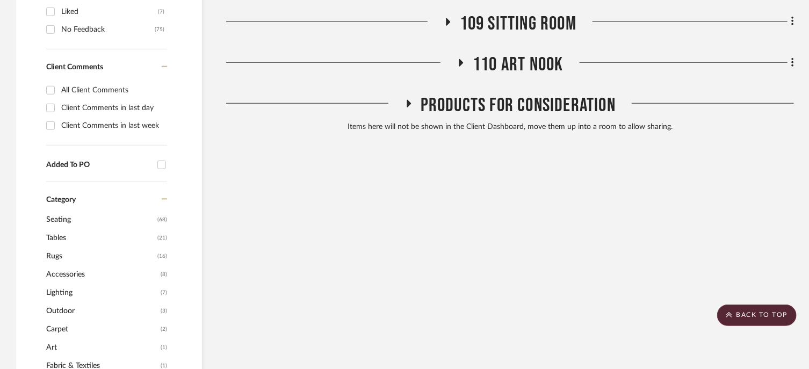
scroll to position [366, 0]
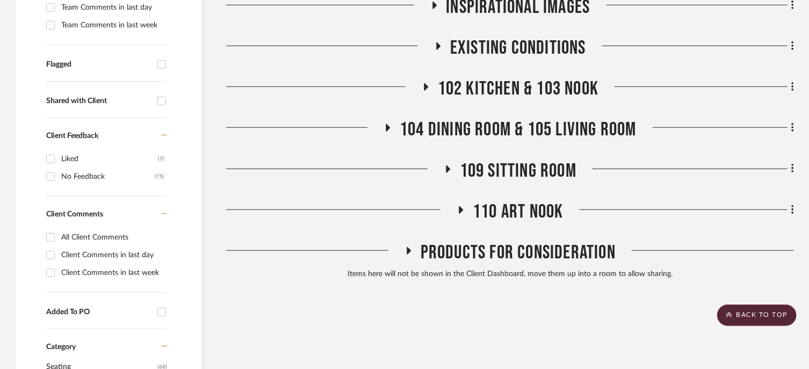
click at [518, 158] on div "Budgets & Timelines Plans & Specifications Inspirational Images Existing Condit…" at bounding box center [509, 99] width 567 height 370
click at [519, 174] on span "109 Sitting Room" at bounding box center [518, 170] width 117 height 23
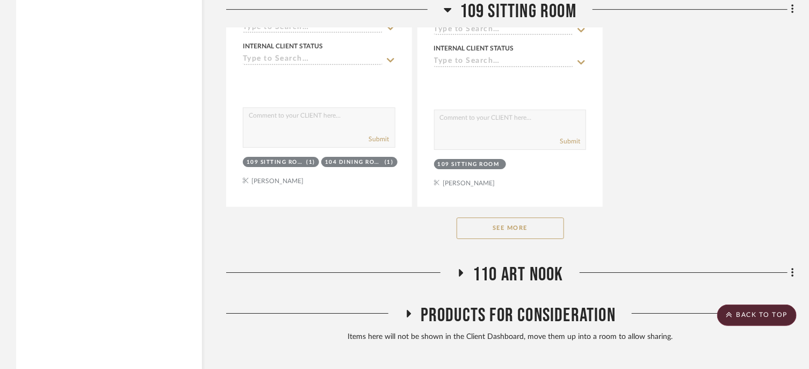
scroll to position [1802, 0]
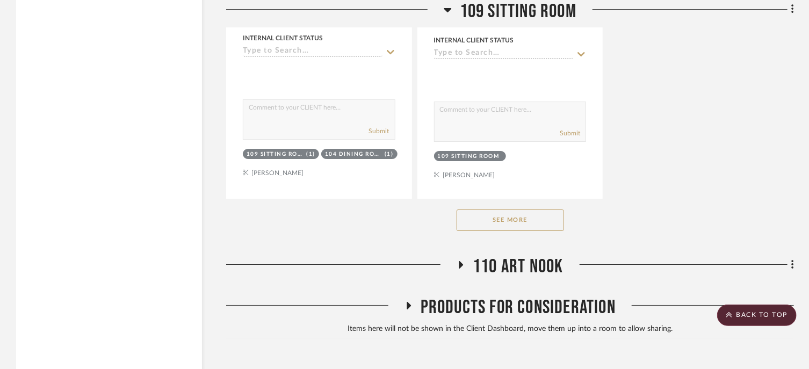
click at [533, 219] on button "See More" at bounding box center [509, 219] width 107 height 21
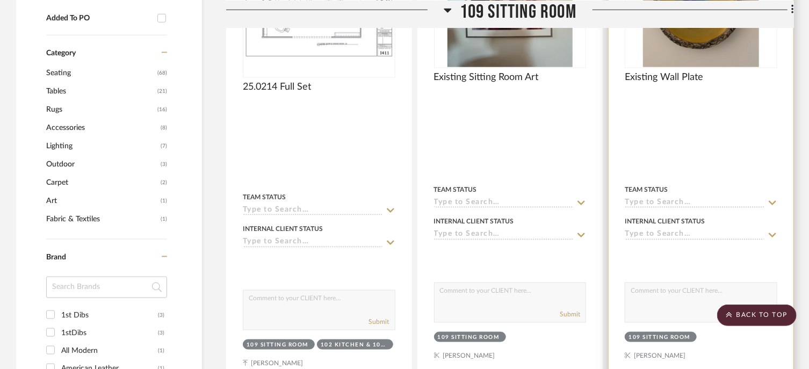
scroll to position [874, 0]
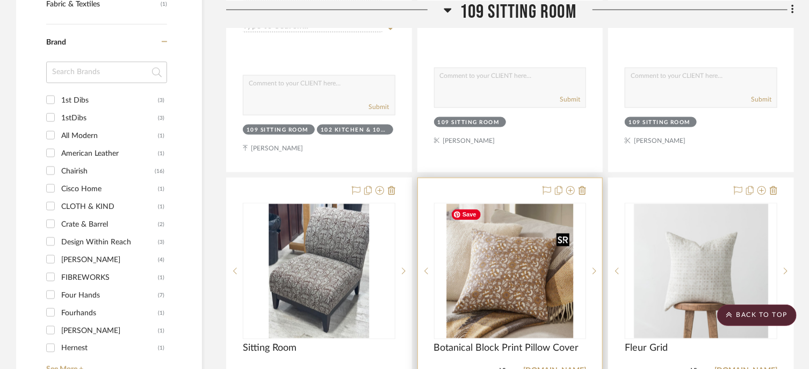
click at [510, 277] on img "0" at bounding box center [509, 271] width 127 height 134
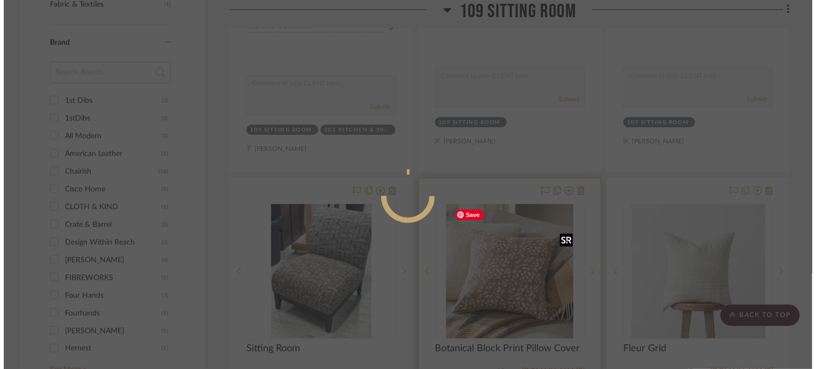
scroll to position [0, 0]
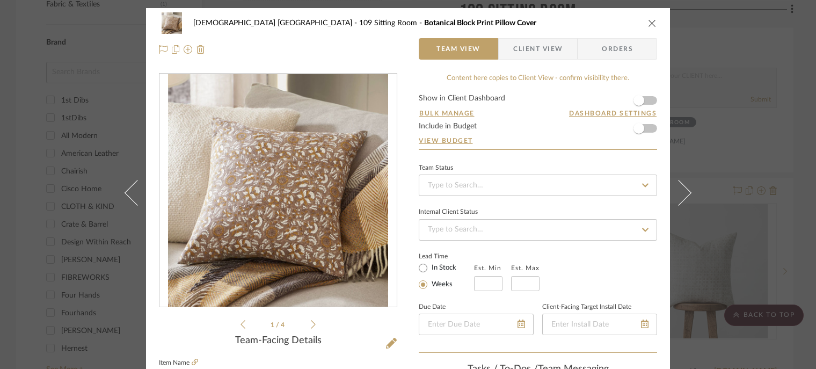
click at [314, 324] on div "1 / 4" at bounding box center [278, 202] width 238 height 258
drag, startPoint x: 307, startPoint y: 318, endPoint x: 307, endPoint y: 325, distance: 7.5
click at [307, 318] on ul "1 / 4" at bounding box center [278, 324] width 75 height 13
click at [307, 325] on ul "1 / 4" at bounding box center [278, 324] width 75 height 13
click at [311, 326] on icon at bounding box center [313, 324] width 5 height 9
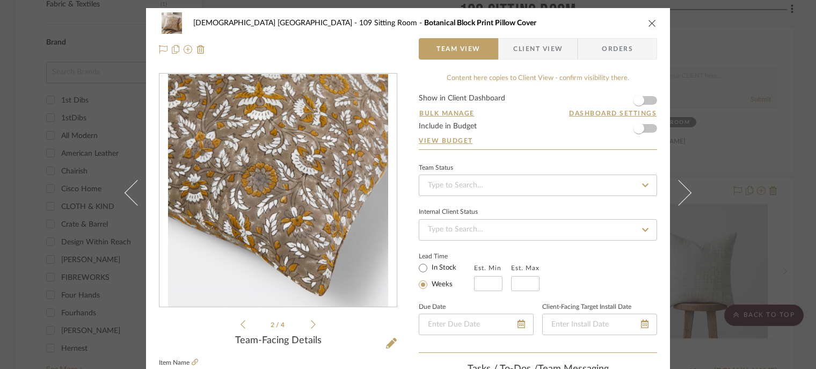
click at [648, 23] on icon "close" at bounding box center [652, 23] width 9 height 9
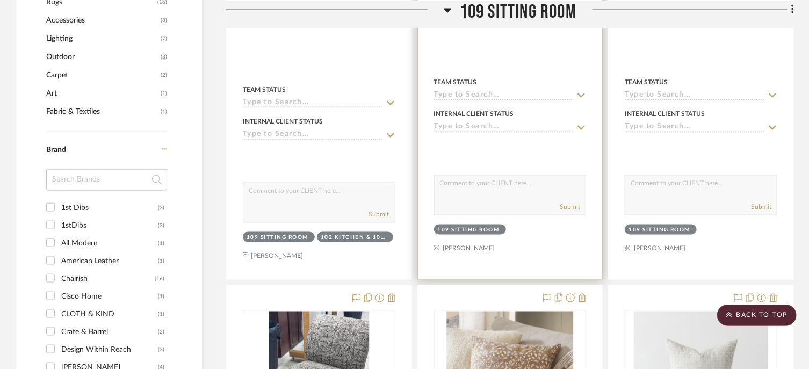
scroll to position [928, 0]
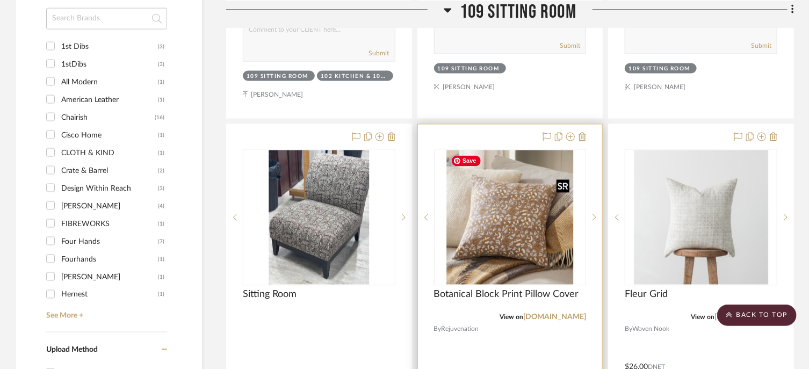
click at [530, 271] on img "0" at bounding box center [509, 217] width 127 height 134
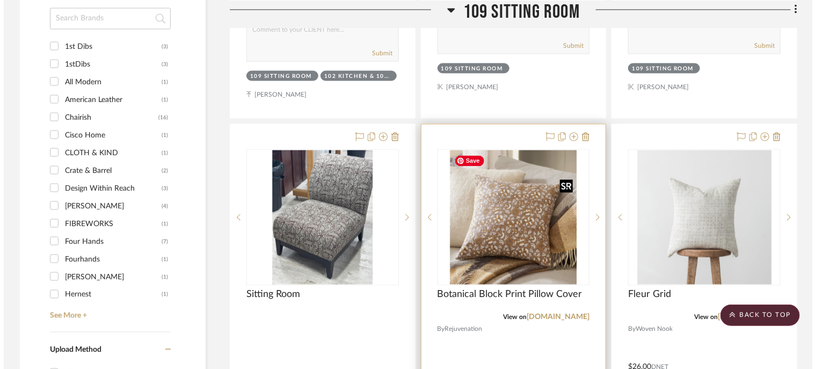
scroll to position [0, 0]
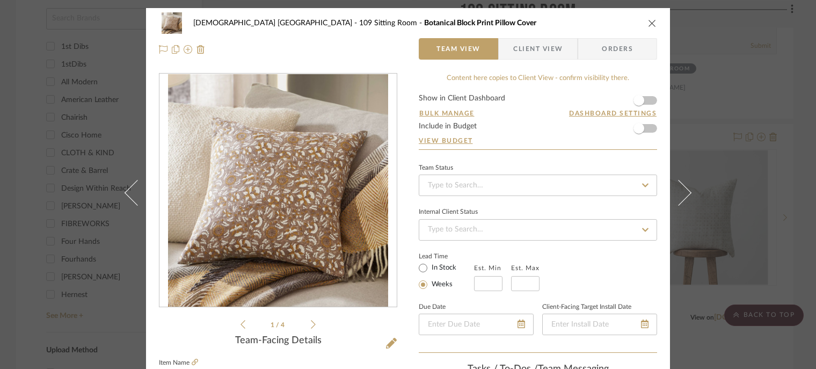
click at [307, 322] on li "1 / 4" at bounding box center [278, 324] width 66 height 13
click at [311, 322] on icon at bounding box center [313, 324] width 5 height 10
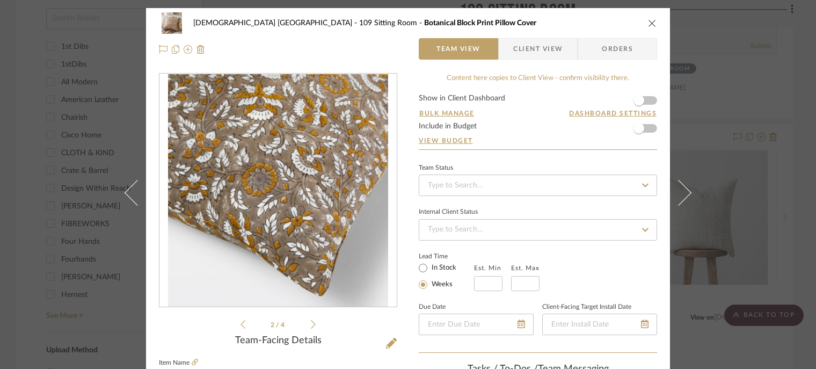
click at [650, 23] on icon "close" at bounding box center [652, 23] width 9 height 9
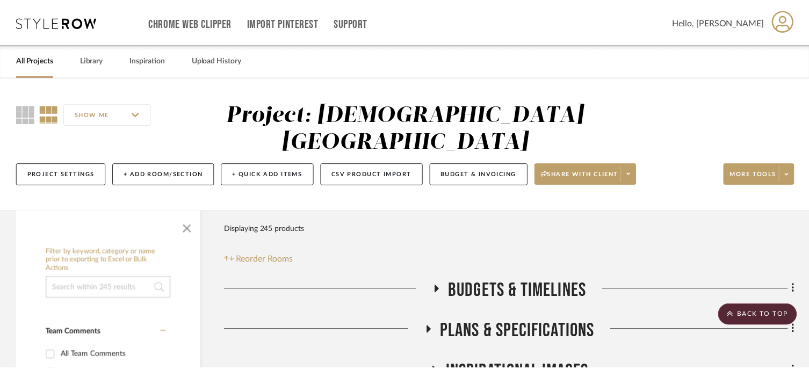
scroll to position [928, 0]
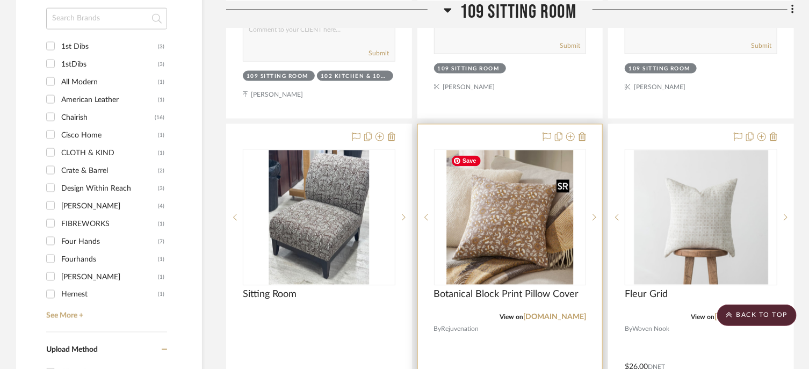
click at [535, 216] on img "0" at bounding box center [509, 217] width 127 height 134
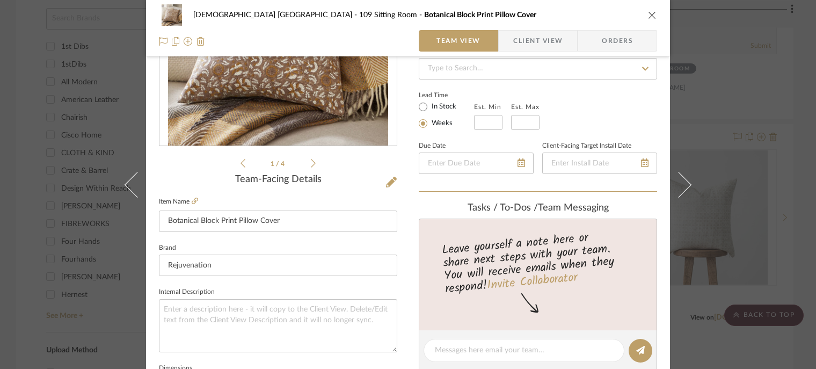
scroll to position [629, 0]
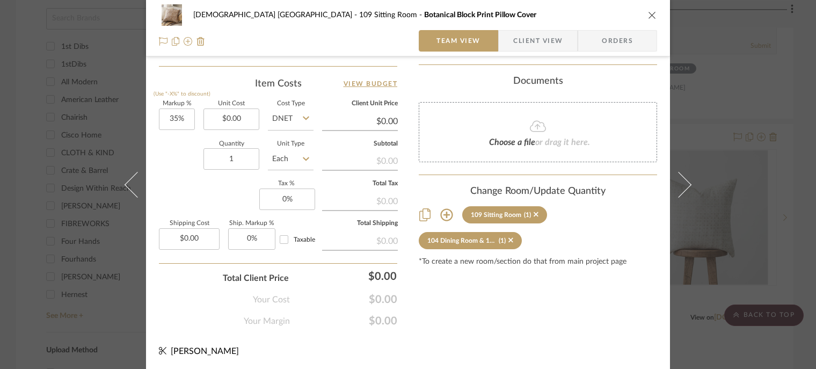
drag, startPoint x: 506, startPoint y: 229, endPoint x: 523, endPoint y: 246, distance: 24.3
click at [523, 246] on div "Change Room/Update Quantity 109 Sitting Room (1) 104 Dining Room & 105 Living R…" at bounding box center [538, 226] width 238 height 81
click at [509, 236] on icon at bounding box center [510, 240] width 5 height 8
click at [534, 210] on icon at bounding box center [536, 214] width 5 height 8
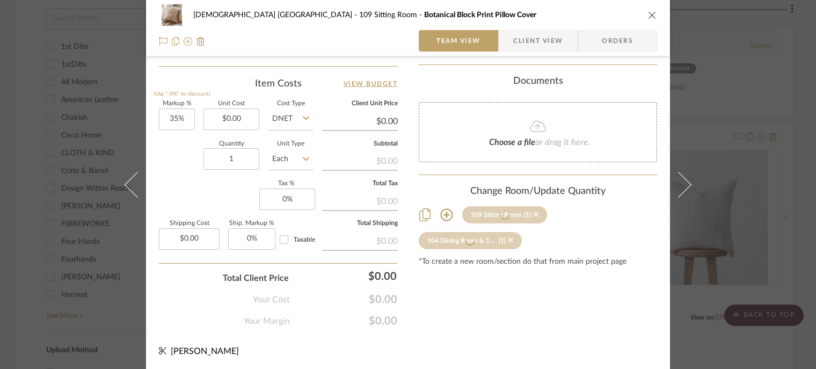
click at [651, 13] on icon "close" at bounding box center [652, 15] width 9 height 9
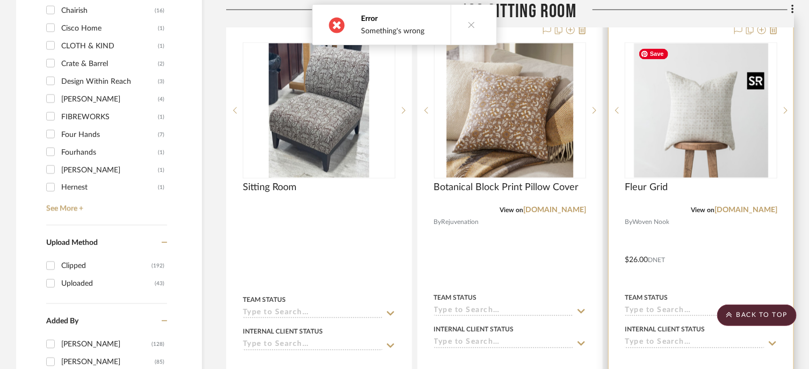
scroll to position [981, 0]
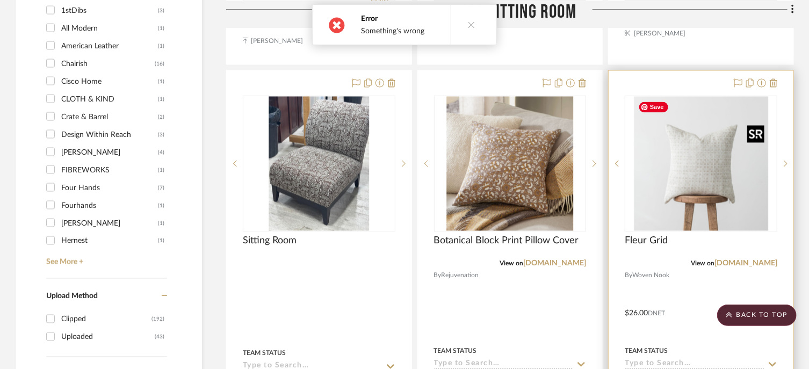
click at [729, 156] on img "0" at bounding box center [701, 164] width 134 height 134
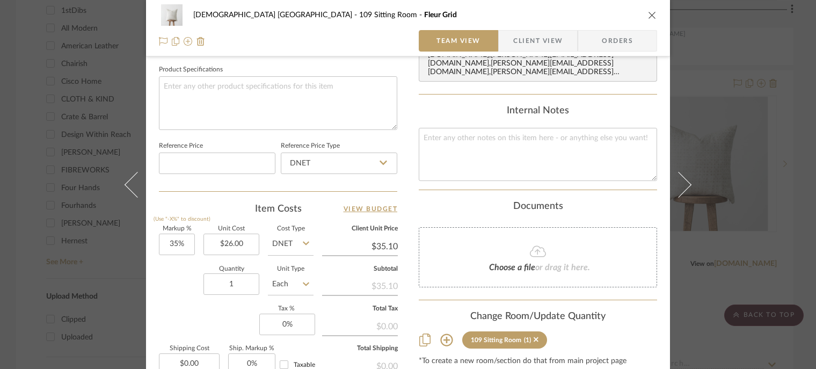
scroll to position [591, 0]
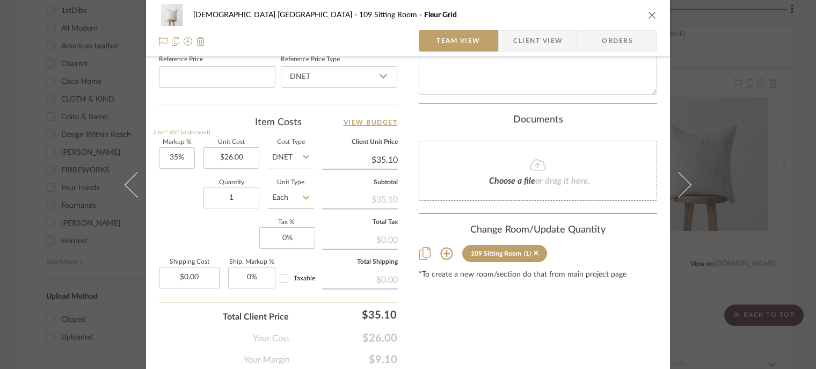
click at [524, 250] on div "(1)" at bounding box center [527, 254] width 7 height 8
click at [534, 251] on icon at bounding box center [536, 253] width 5 height 5
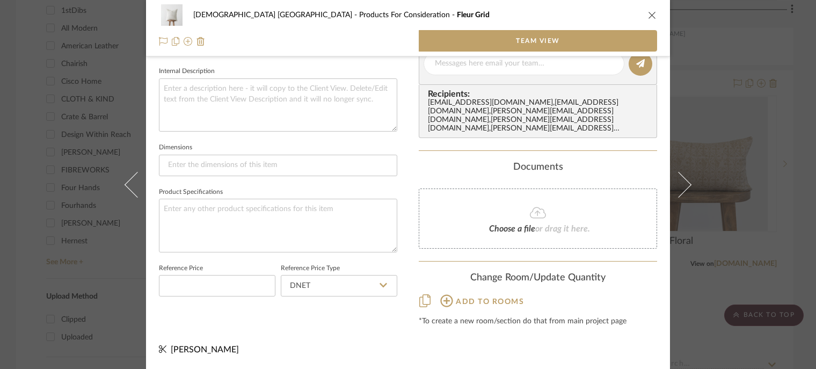
scroll to position [372, 0]
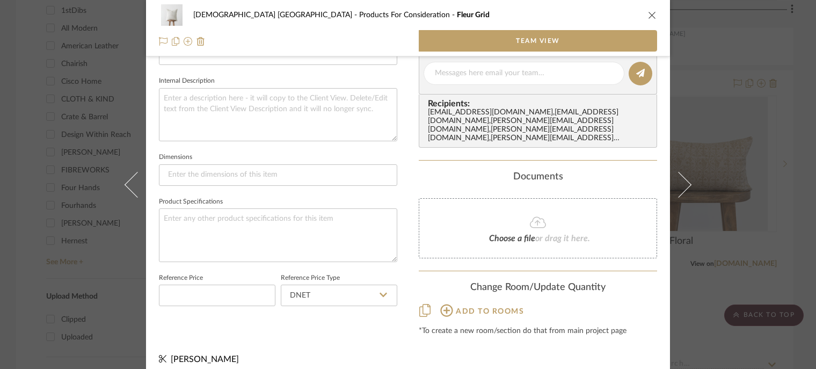
click at [651, 14] on icon "close" at bounding box center [652, 15] width 9 height 9
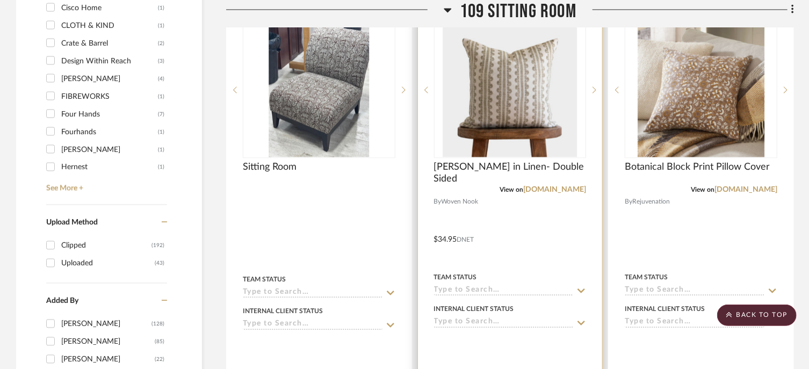
scroll to position [981, 0]
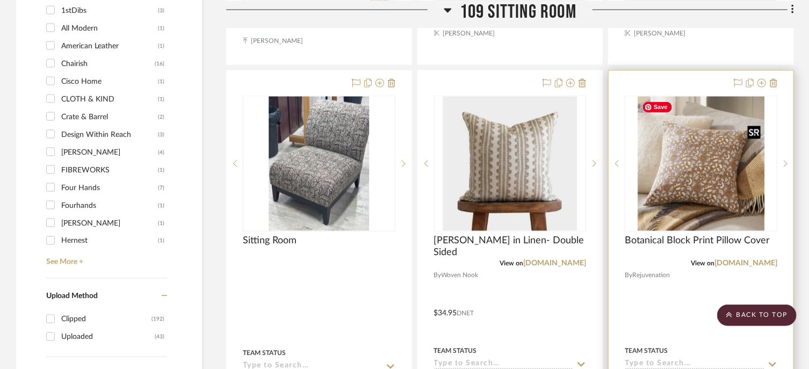
click at [714, 187] on img "0" at bounding box center [700, 164] width 127 height 134
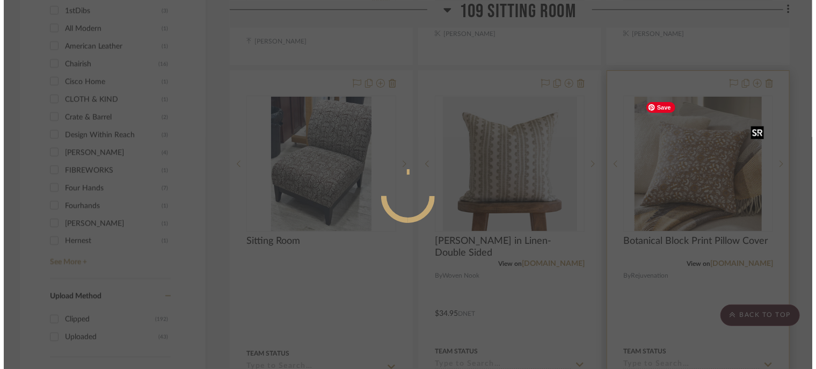
scroll to position [0, 0]
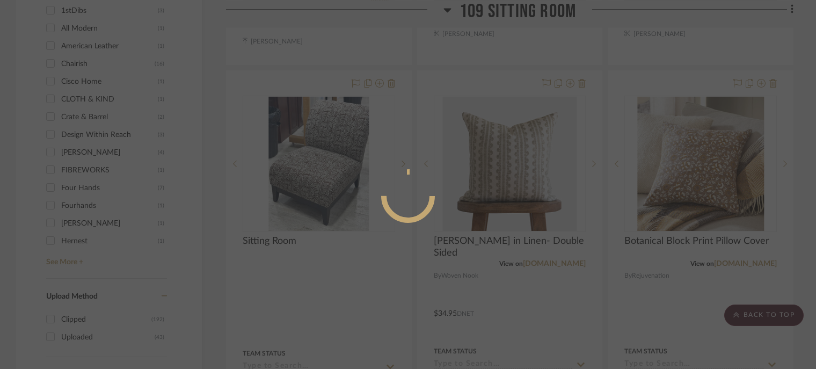
click at [612, 191] on div at bounding box center [408, 184] width 816 height 369
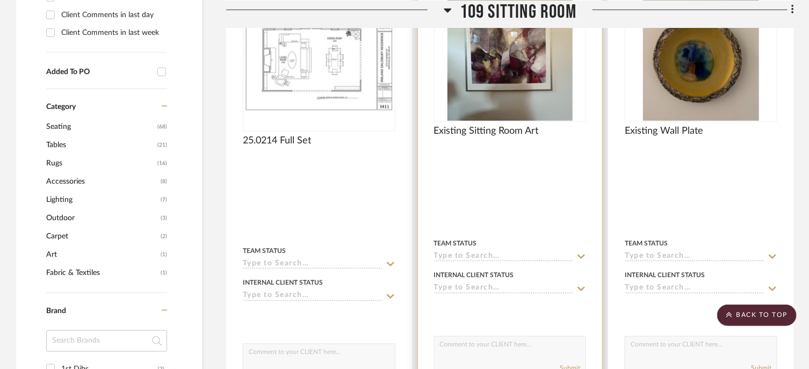
scroll to position [820, 0]
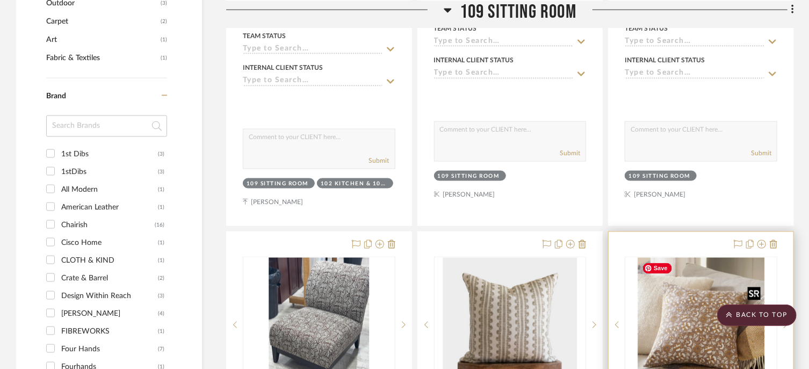
click at [702, 286] on img "0" at bounding box center [700, 325] width 127 height 134
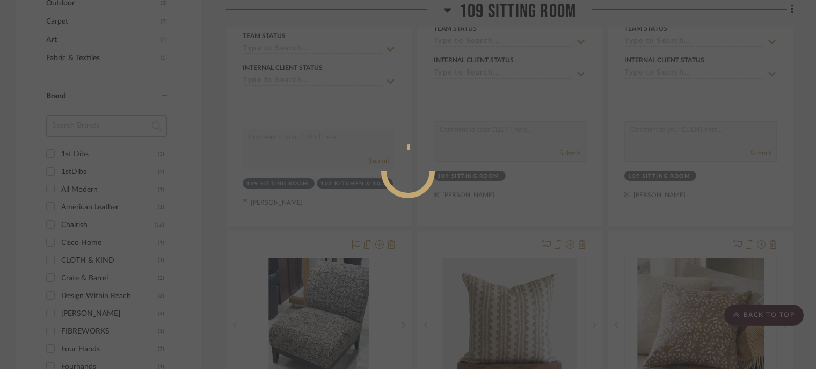
scroll to position [0, 0]
click at [797, 223] on div at bounding box center [408, 184] width 816 height 369
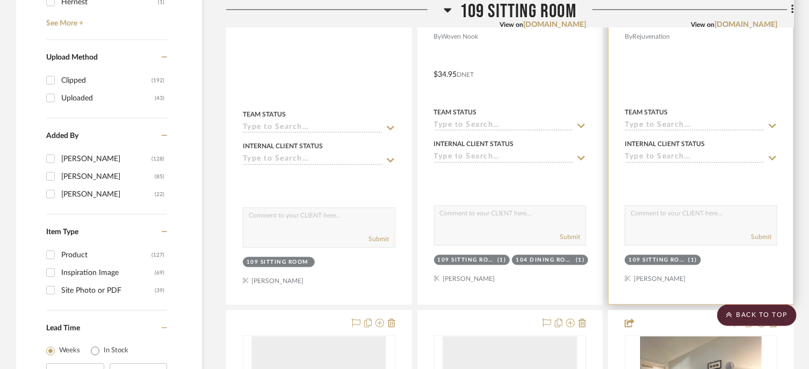
scroll to position [1304, 0]
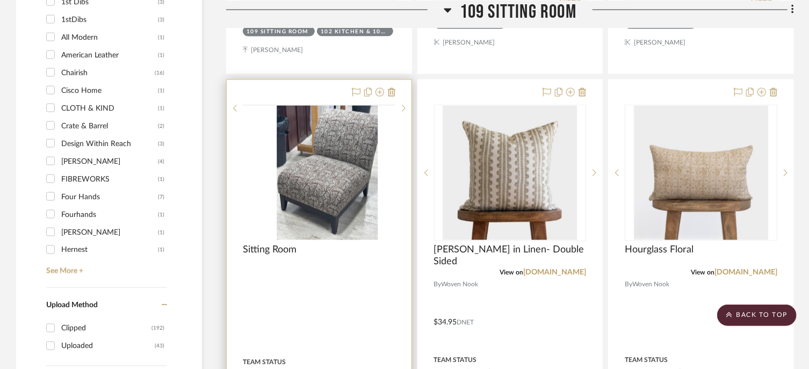
scroll to position [981, 0]
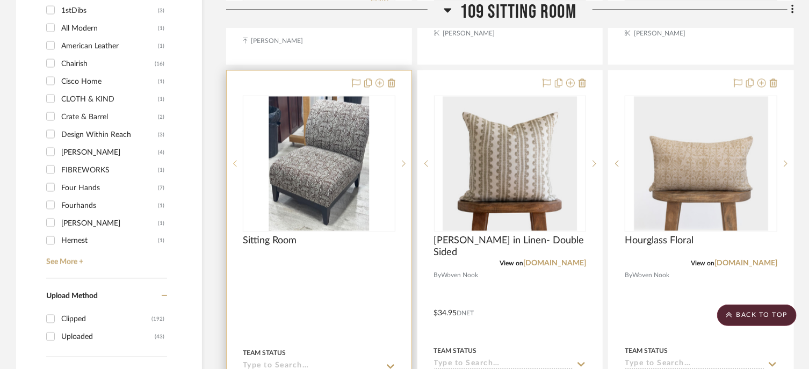
click at [231, 161] on sr-prev-btn at bounding box center [235, 164] width 16 height 8
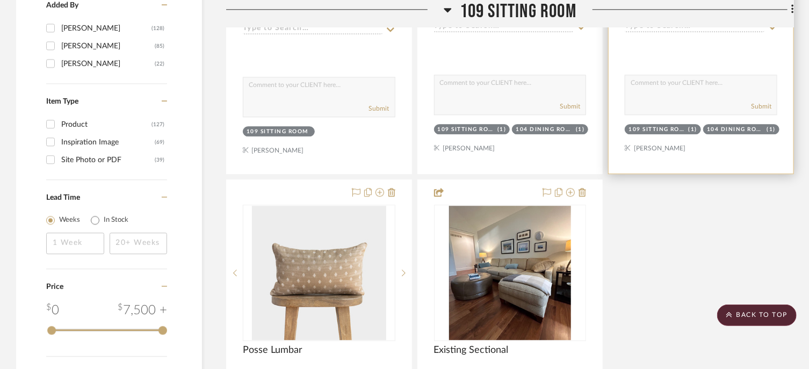
scroll to position [1357, 0]
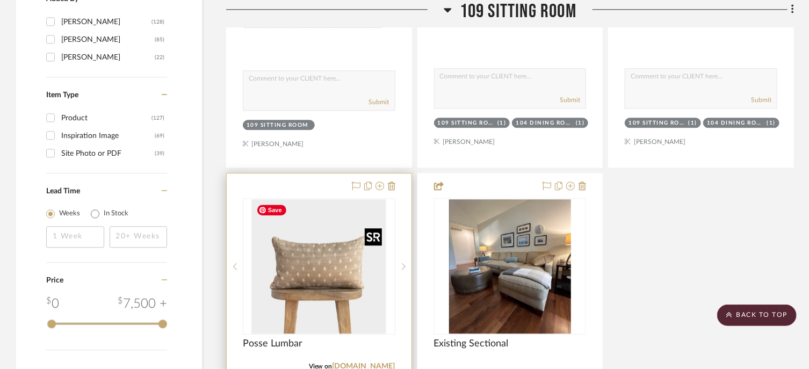
click at [336, 240] on img "0" at bounding box center [319, 266] width 134 height 134
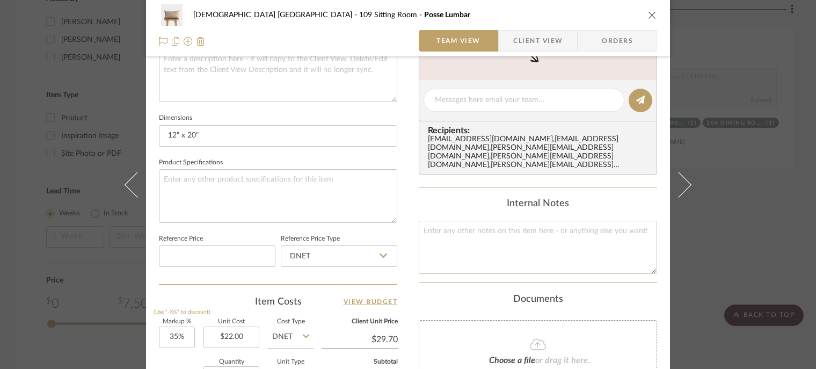
scroll to position [591, 0]
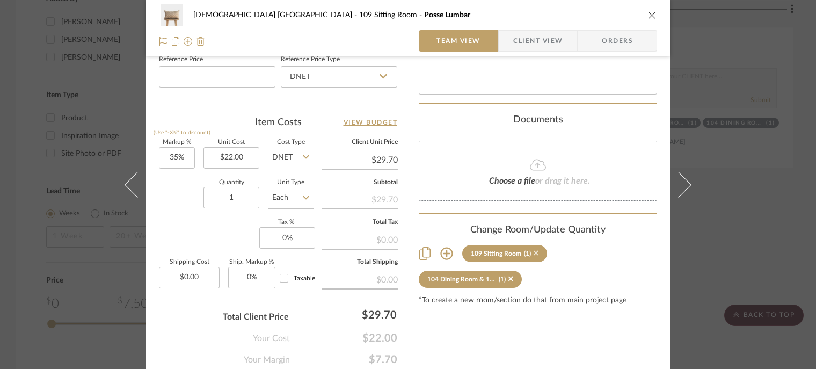
click at [534, 251] on icon at bounding box center [536, 253] width 5 height 5
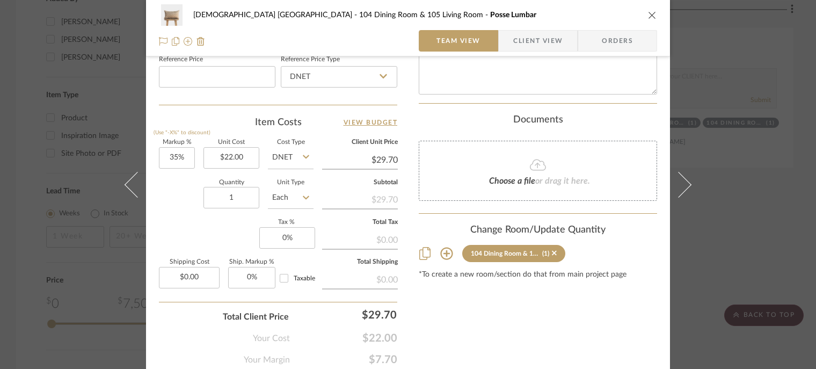
click at [649, 14] on icon "close" at bounding box center [652, 15] width 9 height 9
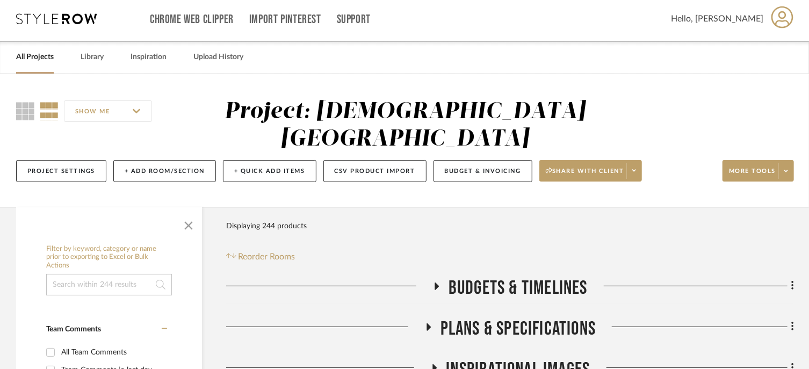
scroll to position [0, 0]
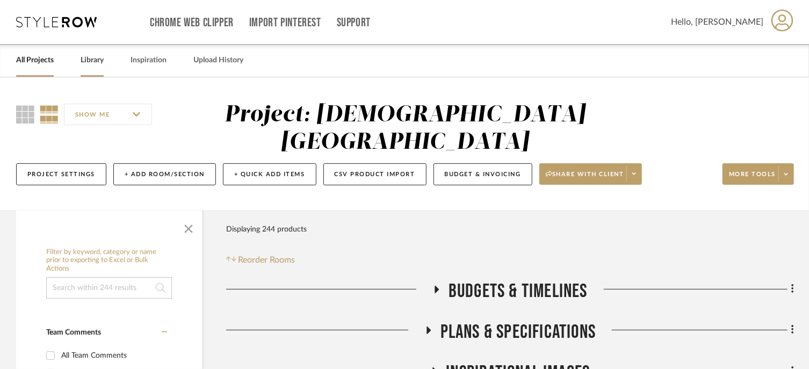
click at [95, 65] on link "Library" at bounding box center [92, 60] width 23 height 14
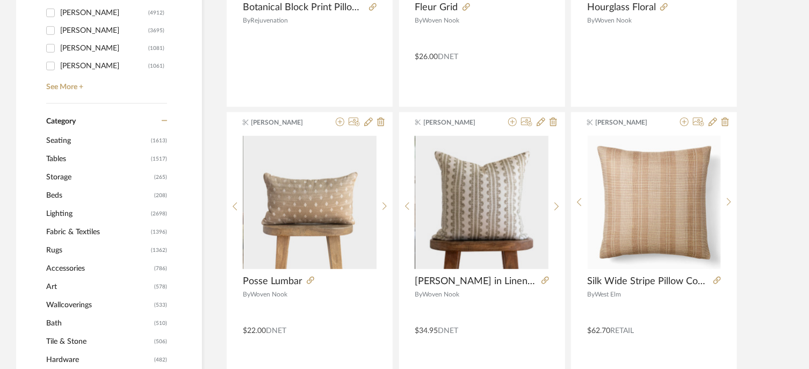
scroll to position [376, 0]
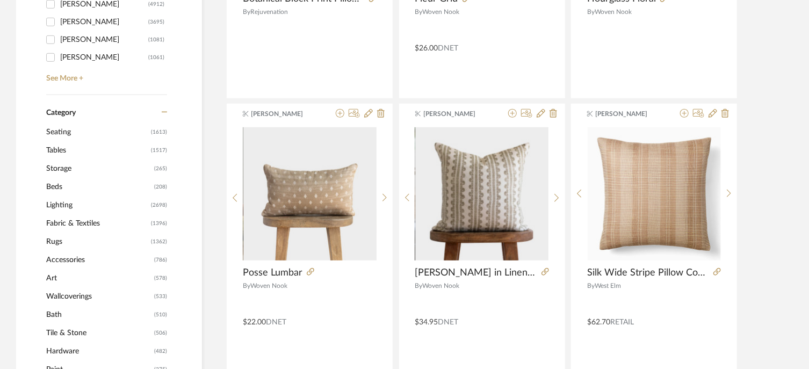
click at [94, 225] on span "Fabric & Textiles" at bounding box center [97, 223] width 102 height 18
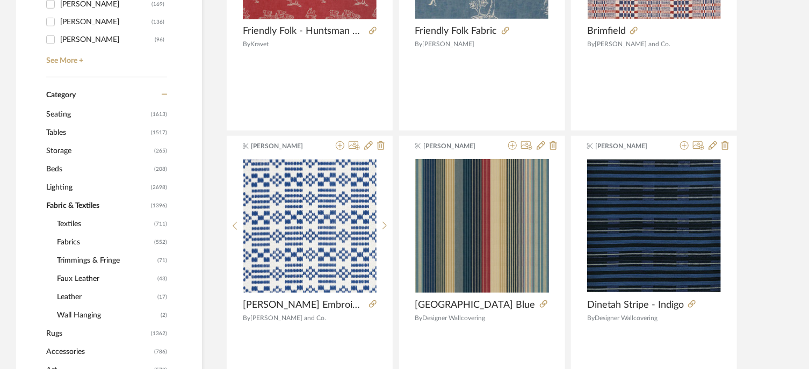
click at [88, 205] on span "Fabric & Textiles" at bounding box center [97, 206] width 102 height 18
click at [72, 204] on span "Fabric & Textiles" at bounding box center [97, 206] width 102 height 18
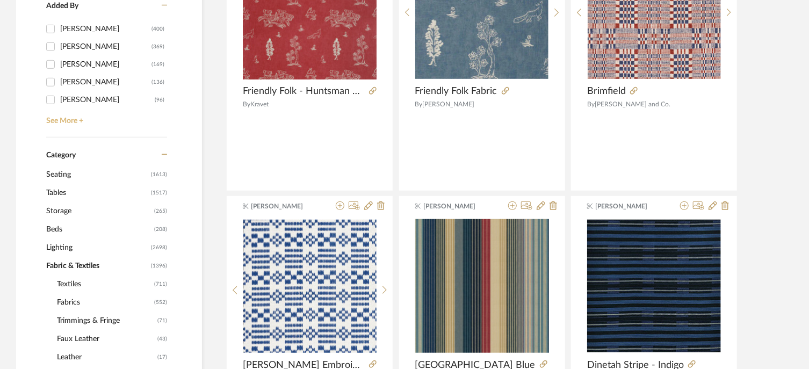
scroll to position [430, 0]
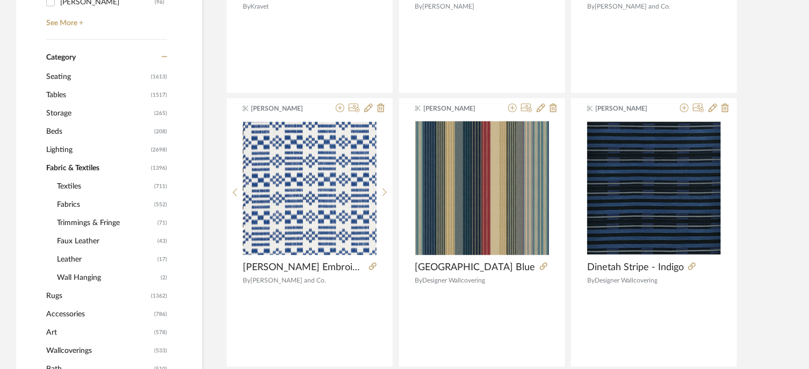
click at [72, 168] on span "Fabric & Textiles" at bounding box center [97, 168] width 102 height 18
click at [84, 159] on span "Fabric & Textiles" at bounding box center [97, 168] width 102 height 18
click at [82, 165] on span "Fabric & Textiles" at bounding box center [97, 168] width 102 height 18
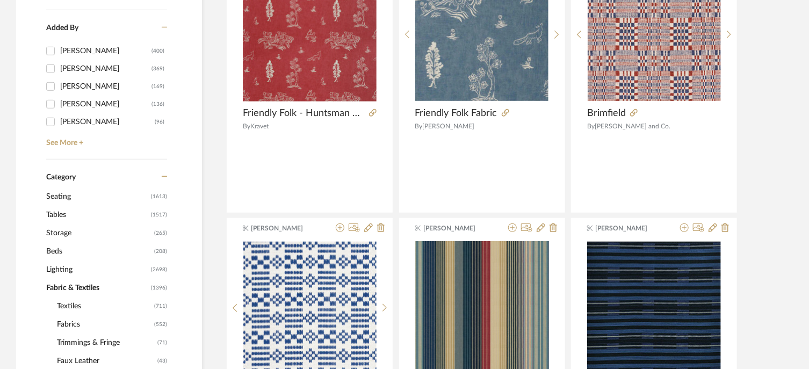
scroll to position [322, 0]
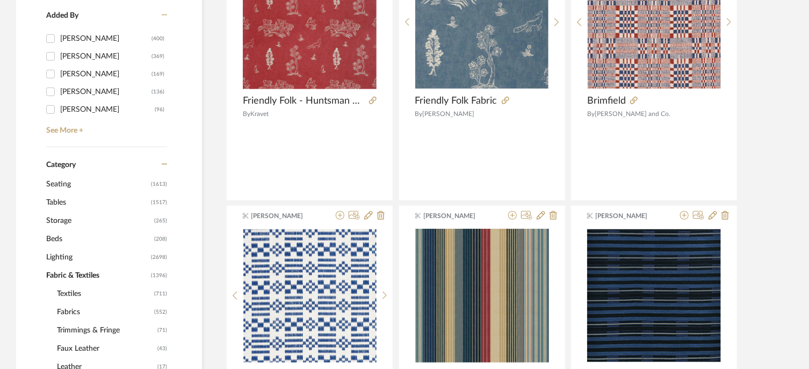
click at [49, 281] on span "Fabric & Textiles" at bounding box center [97, 275] width 102 height 18
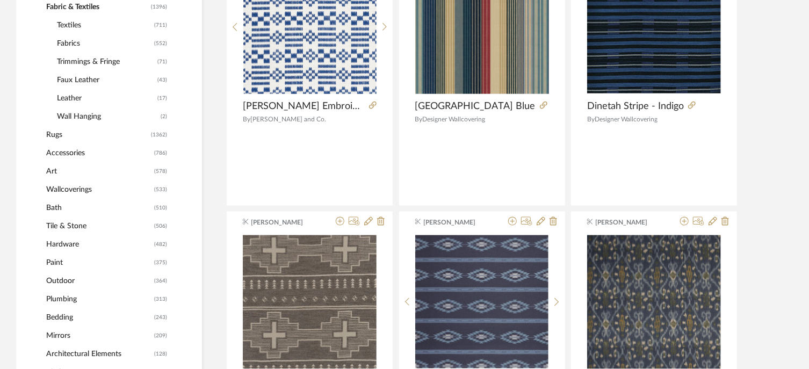
click at [60, 147] on span "Accessories" at bounding box center [98, 153] width 105 height 18
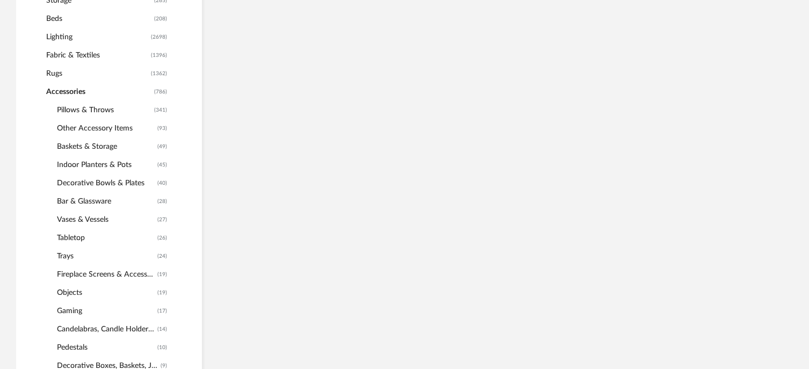
scroll to position [639, 0]
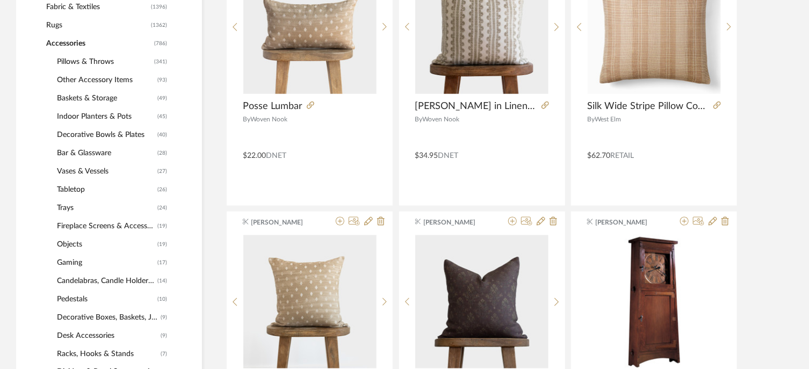
click at [81, 57] on span "Pillows & Throws" at bounding box center [104, 62] width 94 height 18
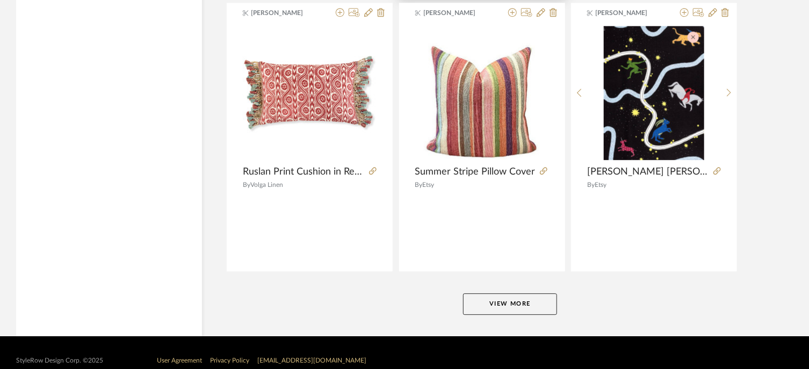
scroll to position [3333, 0]
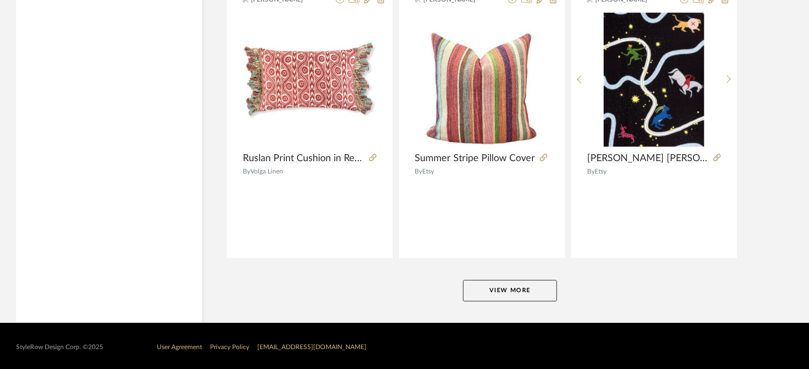
click at [500, 285] on button "View More" at bounding box center [510, 290] width 94 height 21
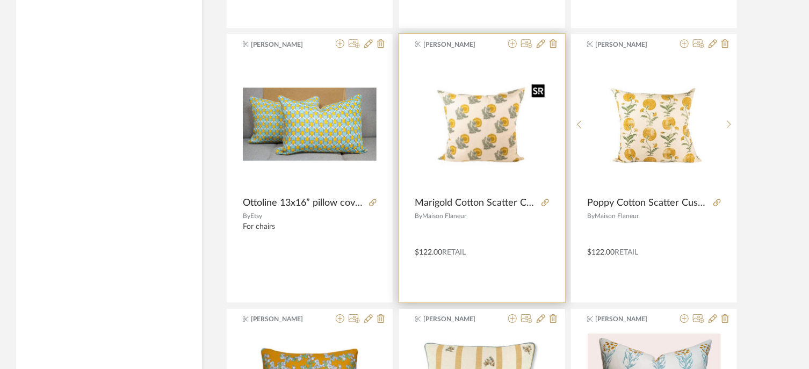
scroll to position [3548, 0]
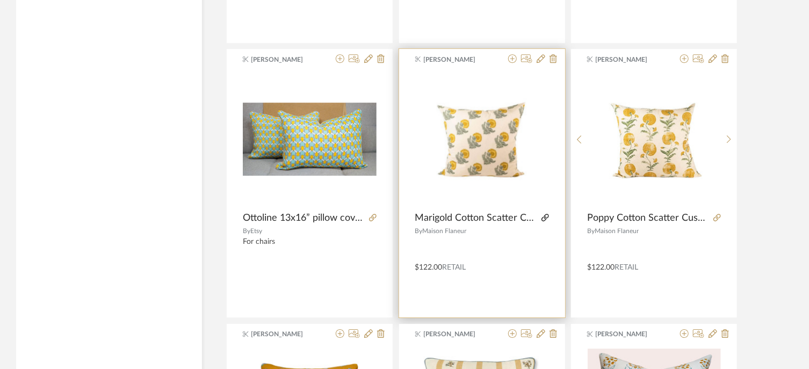
click at [541, 214] on icon at bounding box center [545, 218] width 8 height 8
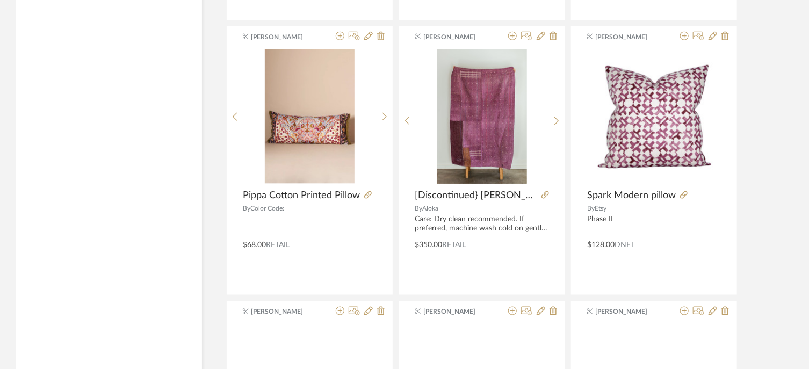
scroll to position [4675, 0]
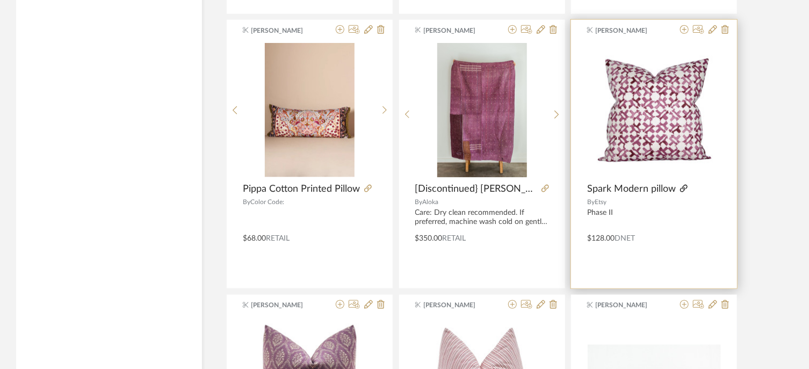
click at [683, 186] on icon at bounding box center [684, 189] width 8 height 8
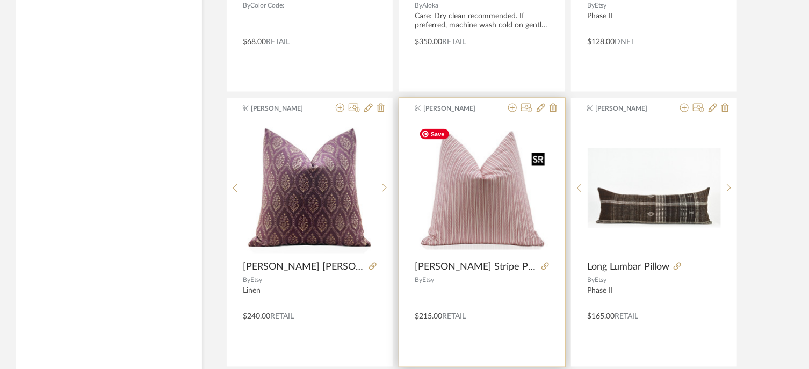
scroll to position [4890, 0]
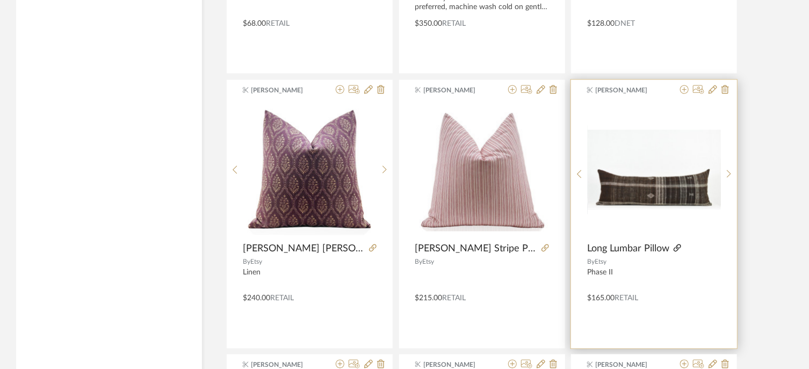
click at [679, 244] on icon at bounding box center [677, 248] width 8 height 8
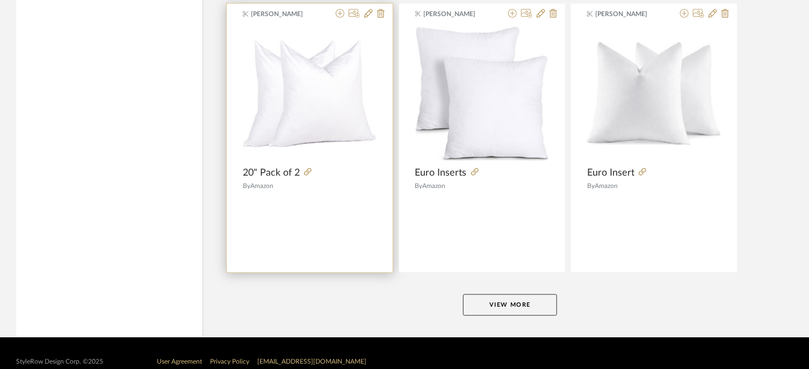
scroll to position [6626, 0]
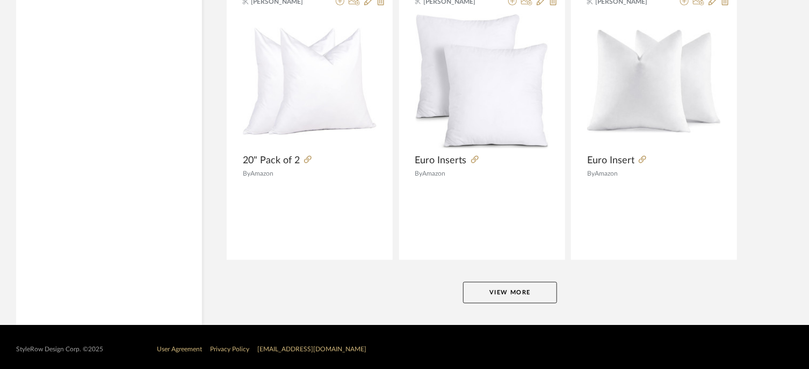
click at [528, 288] on button "View More" at bounding box center [510, 292] width 94 height 21
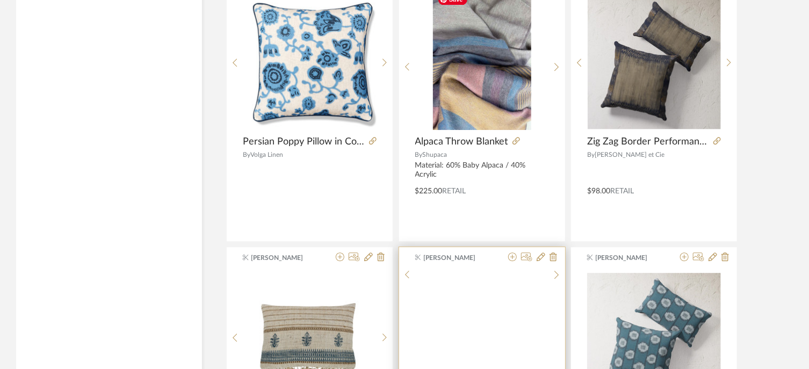
scroll to position [9526, 0]
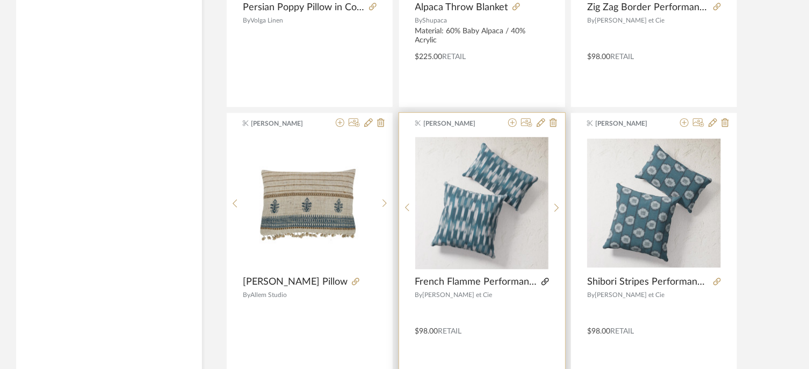
click at [545, 278] on icon at bounding box center [545, 282] width 8 height 8
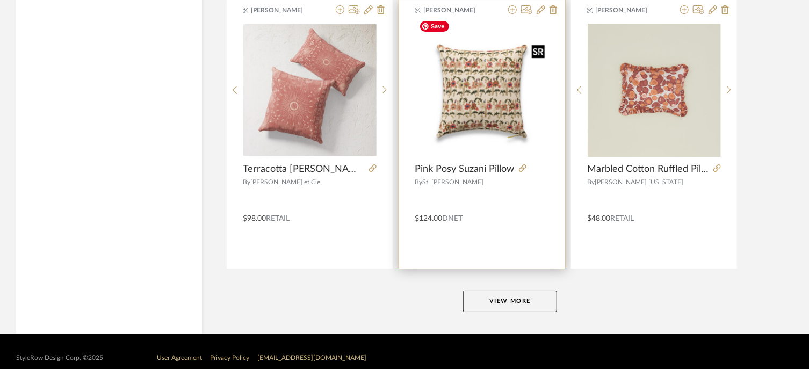
scroll to position [9919, 0]
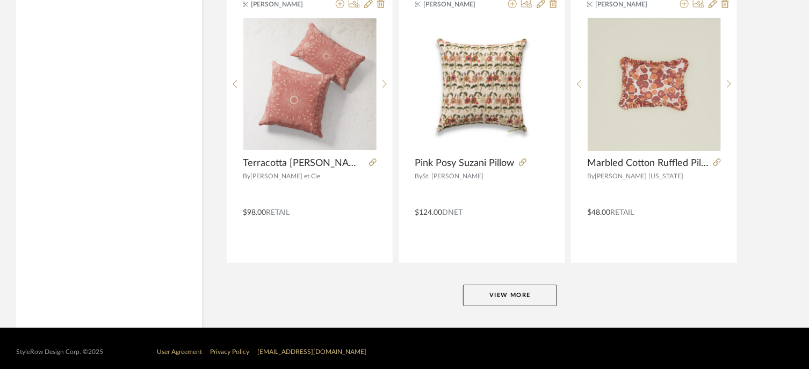
click at [496, 285] on button "View More" at bounding box center [510, 295] width 94 height 21
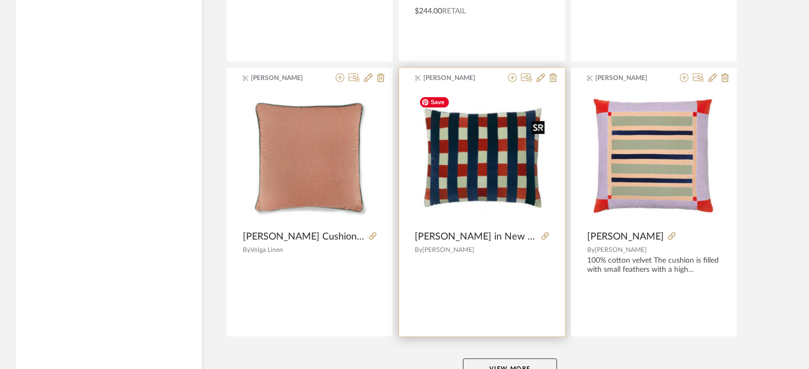
scroll to position [13194, 0]
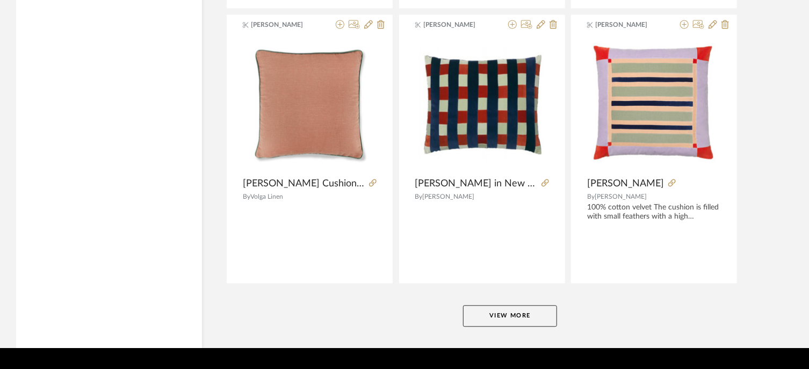
click at [529, 305] on button "View More" at bounding box center [510, 315] width 94 height 21
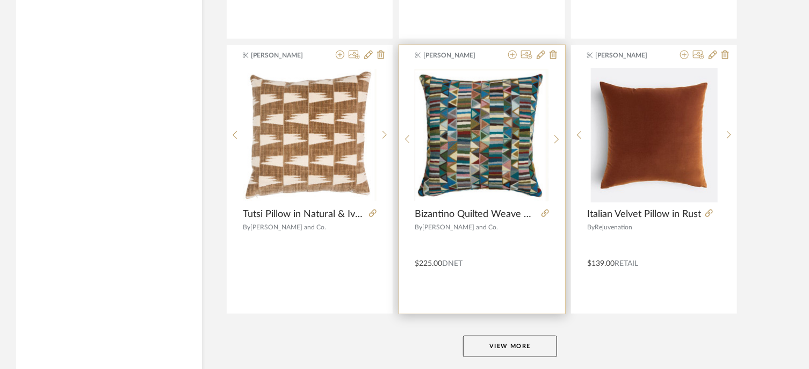
scroll to position [16469, 0]
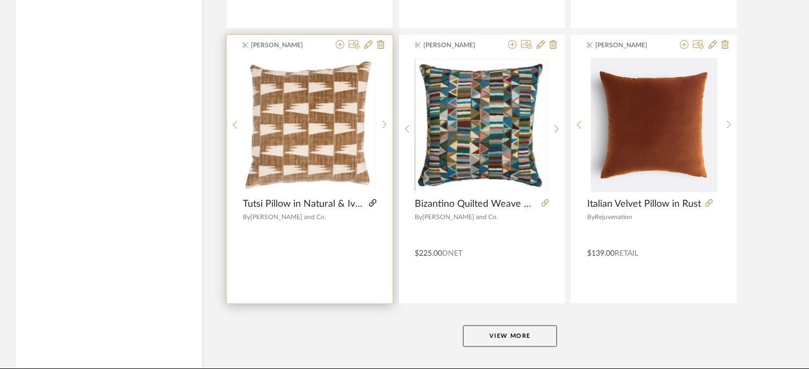
click at [374, 199] on icon at bounding box center [373, 203] width 8 height 8
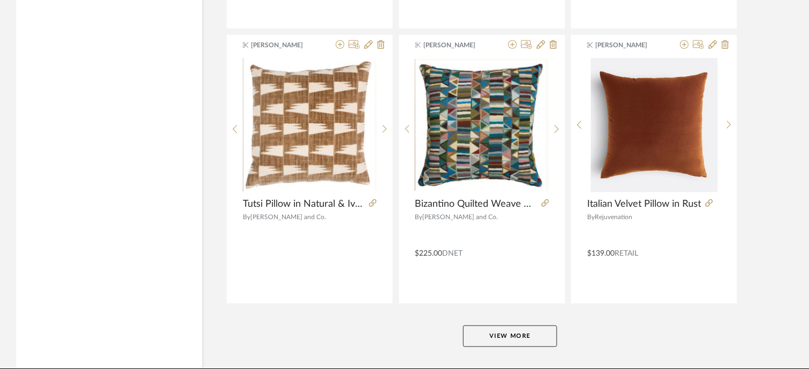
click at [537, 325] on button "View More" at bounding box center [510, 335] width 94 height 21
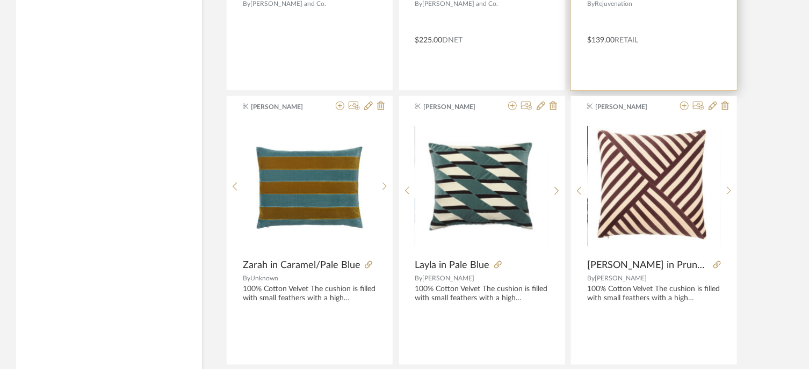
scroll to position [16684, 0]
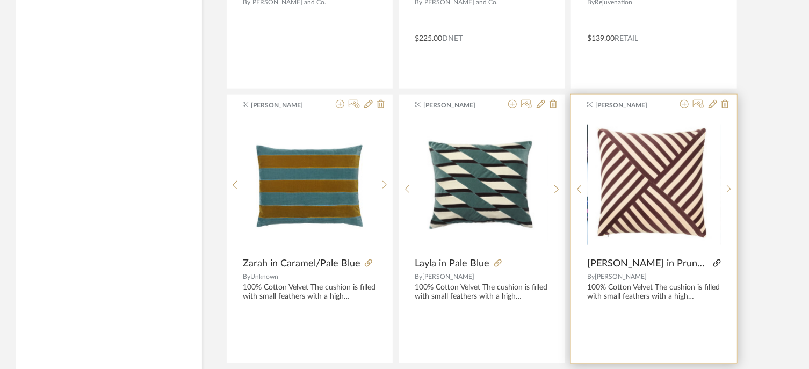
click at [713, 259] on icon at bounding box center [717, 263] width 8 height 8
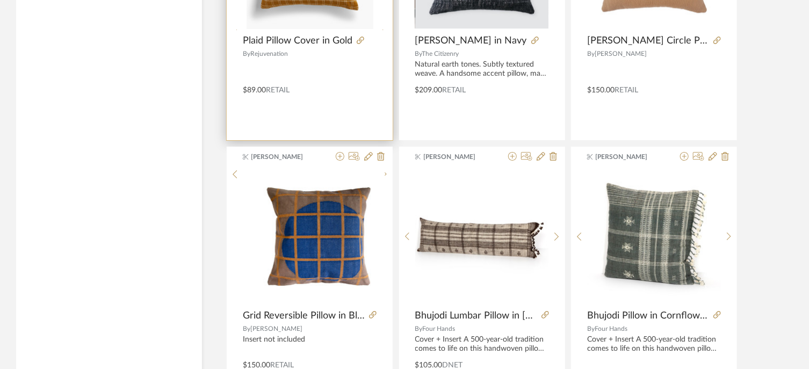
scroll to position [18134, 0]
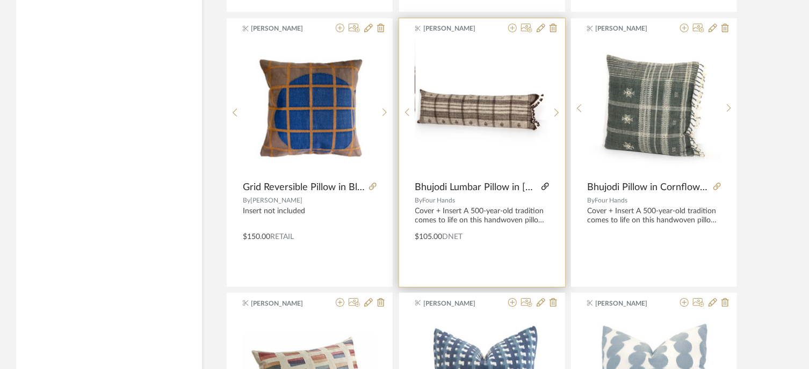
click at [541, 183] on icon at bounding box center [545, 187] width 8 height 8
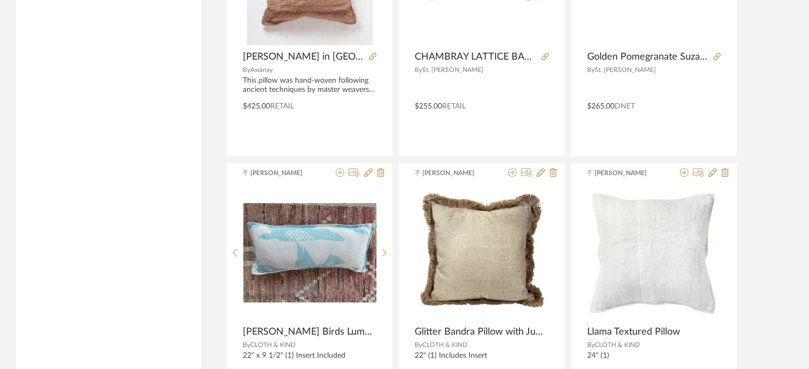
scroll to position [19798, 0]
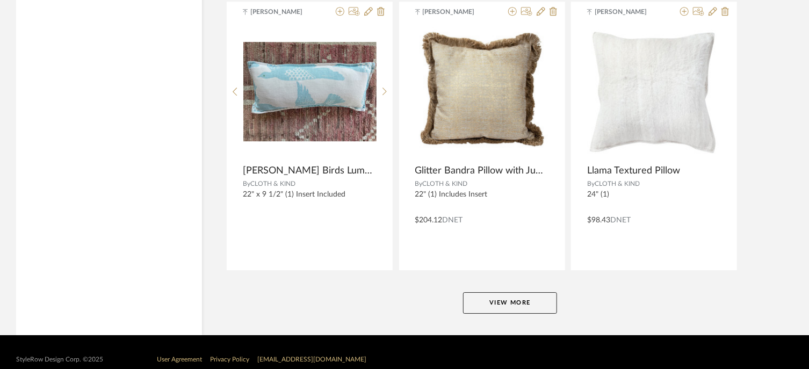
click at [492, 292] on button "View More" at bounding box center [510, 302] width 94 height 21
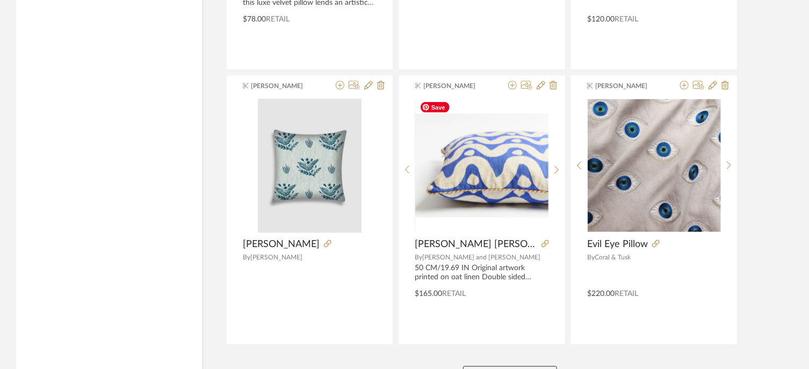
scroll to position [23073, 0]
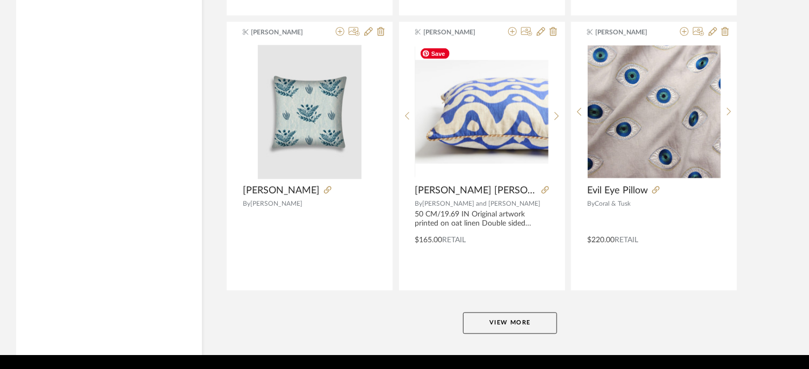
click at [497, 312] on button "View More" at bounding box center [510, 322] width 94 height 21
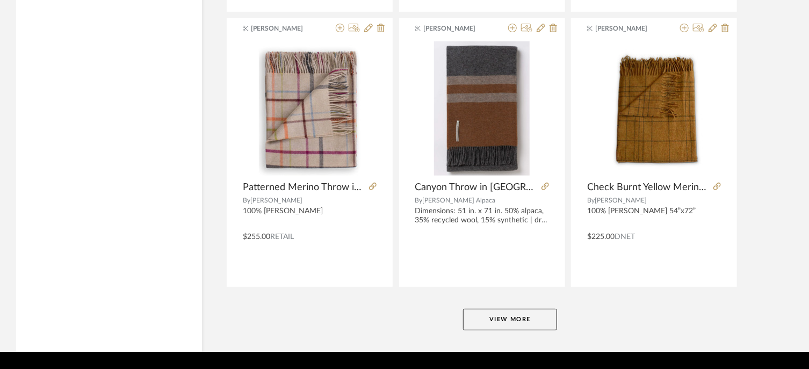
scroll to position [26384, 0]
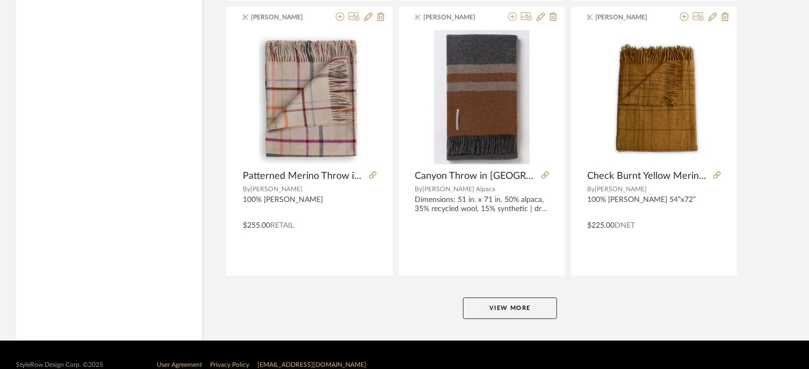
click at [501, 297] on button "View More" at bounding box center [510, 307] width 94 height 21
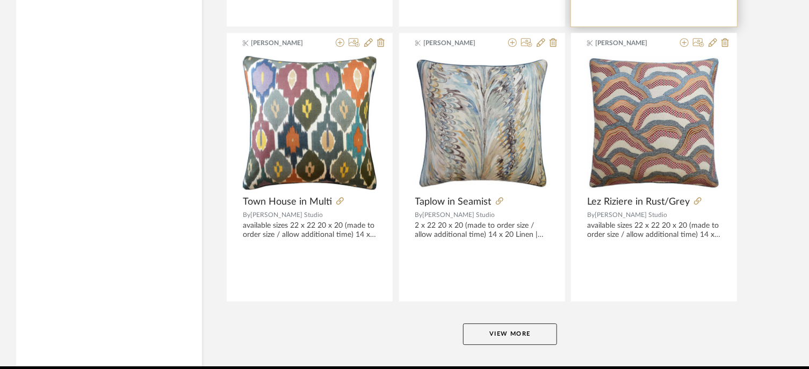
scroll to position [29676, 0]
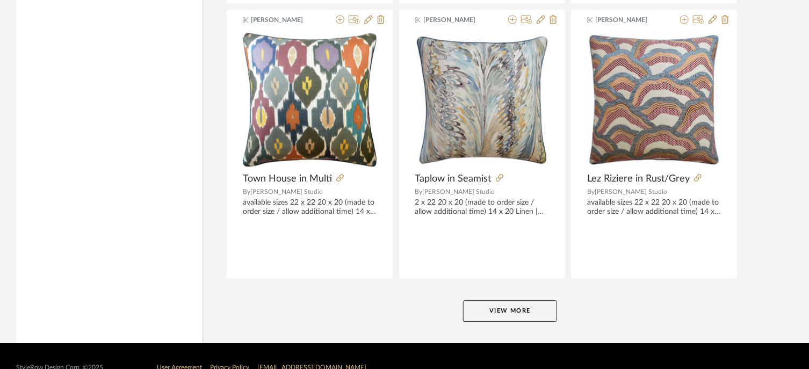
click at [518, 300] on button "View More" at bounding box center [510, 310] width 94 height 21
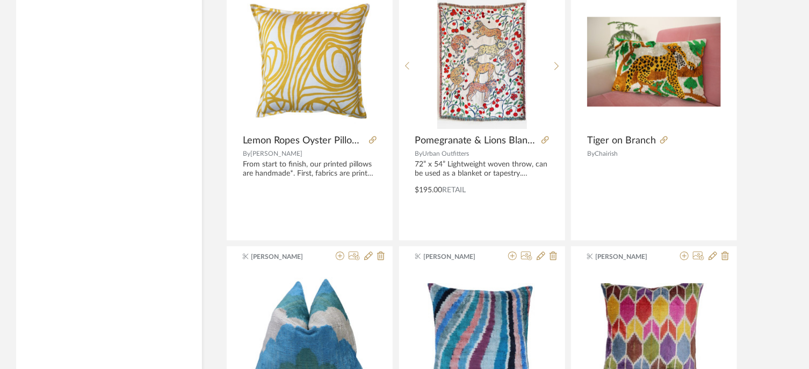
scroll to position [0, 0]
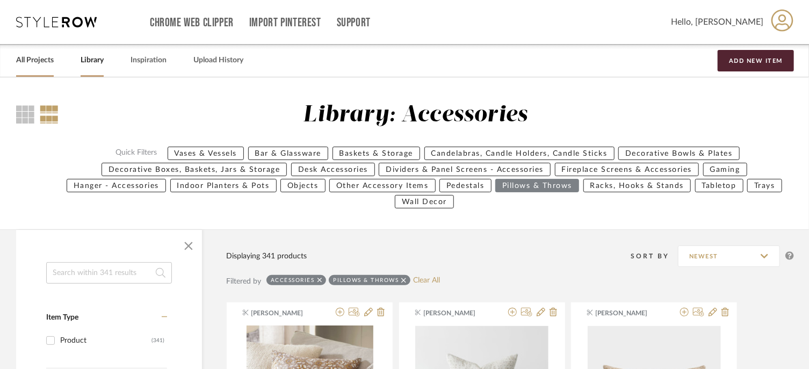
click at [45, 64] on link "All Projects" at bounding box center [35, 60] width 38 height 14
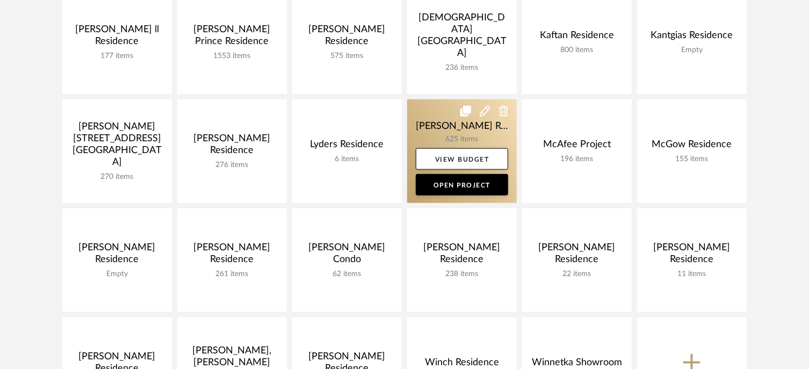
click at [432, 141] on link at bounding box center [462, 151] width 110 height 104
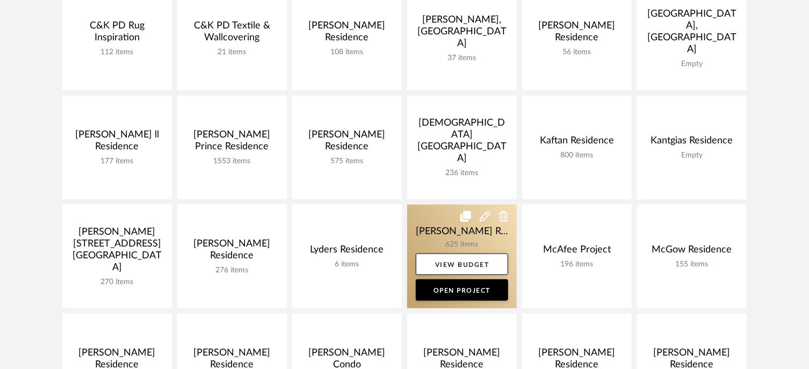
scroll to position [322, 0]
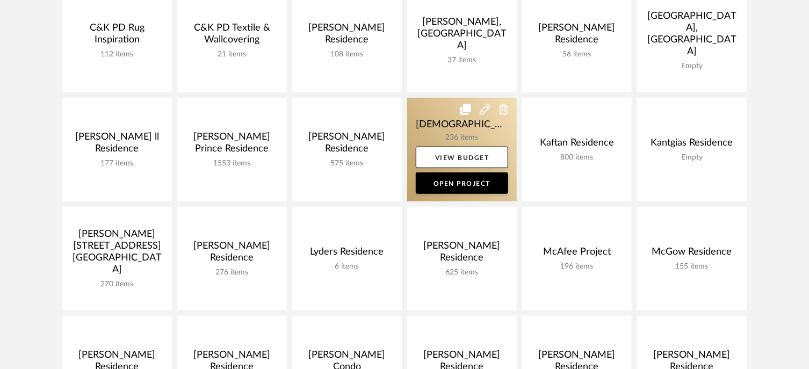
click at [443, 125] on link at bounding box center [462, 150] width 110 height 104
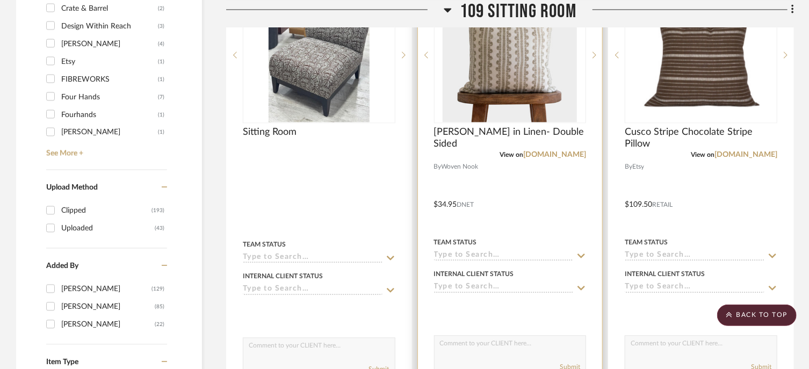
scroll to position [1020, 0]
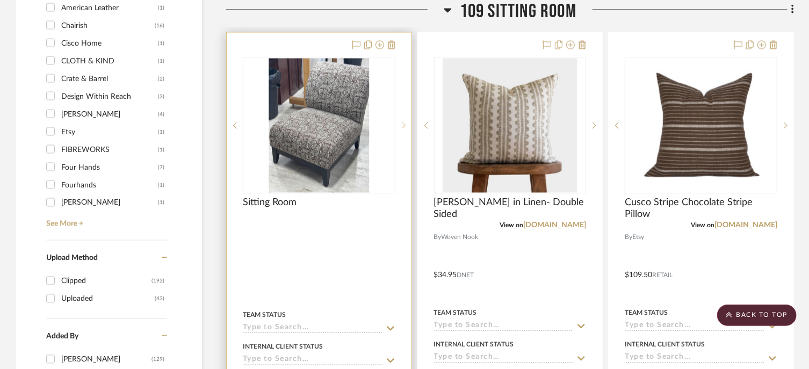
click at [404, 122] on icon at bounding box center [404, 125] width 4 height 8
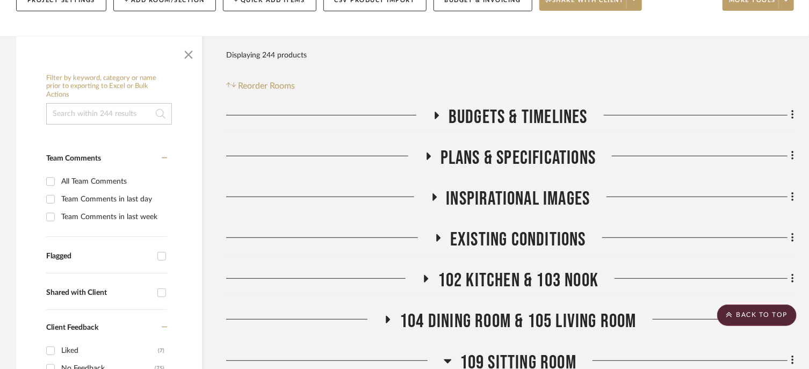
scroll to position [322, 0]
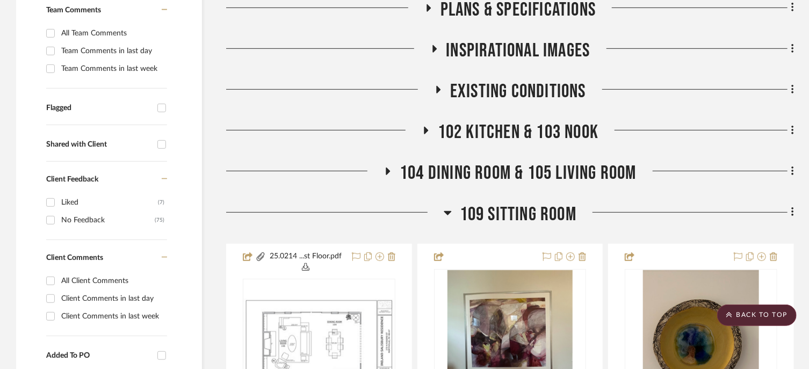
click at [520, 185] on div "104 Dining Room & 105 Living Room" at bounding box center [509, 175] width 567 height 27
click at [522, 166] on span "104 Dining Room & 105 Living Room" at bounding box center [517, 173] width 237 height 23
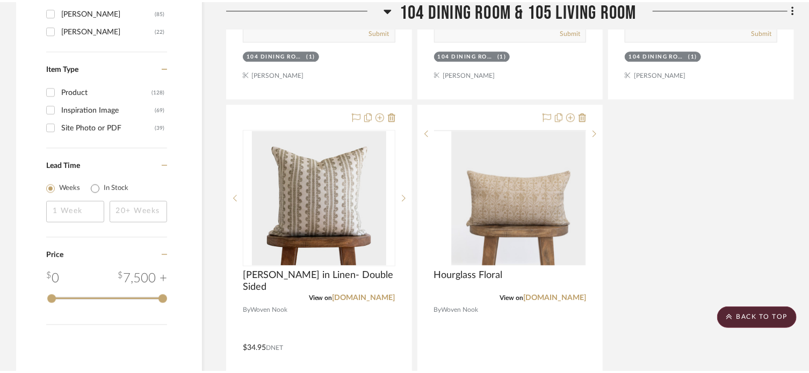
scroll to position [1396, 0]
